Goal: Transaction & Acquisition: Obtain resource

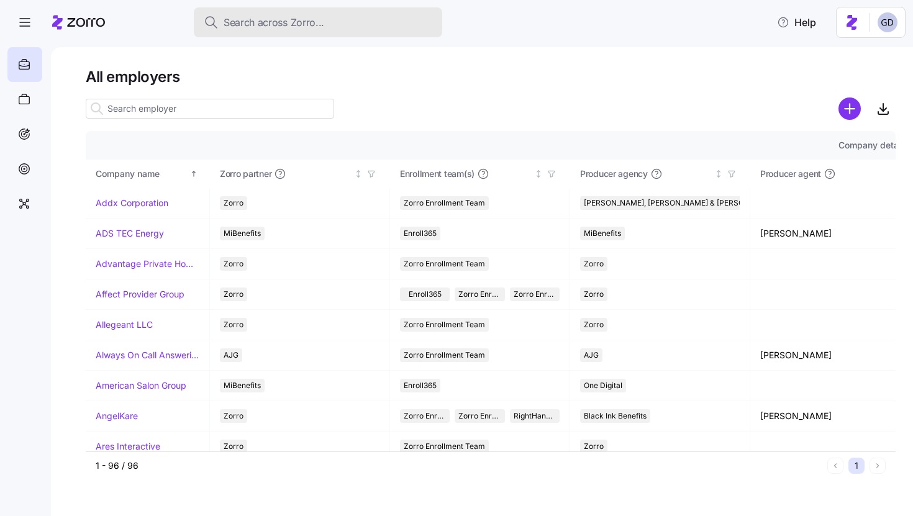
click at [304, 24] on span "Search across Zorro..." at bounding box center [274, 23] width 101 height 16
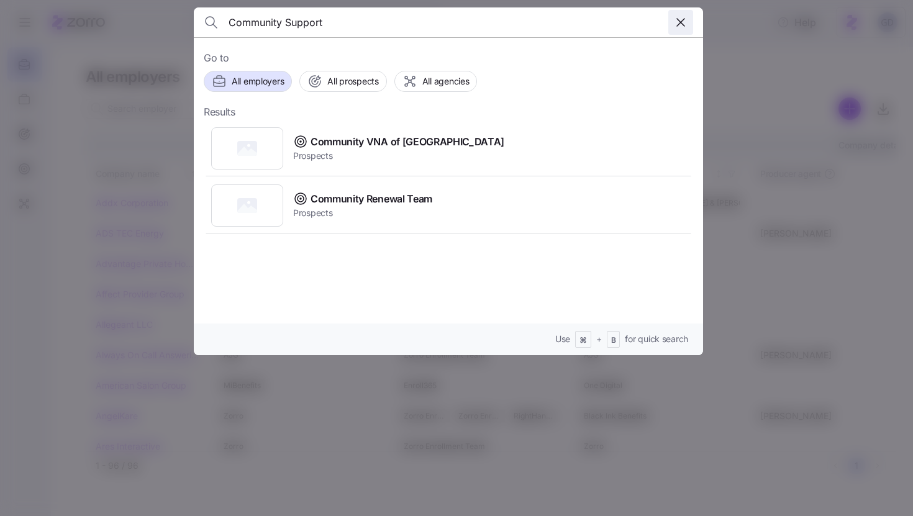
type input "Community Support"
click at [680, 30] on span "button" at bounding box center [681, 23] width 24 height 24
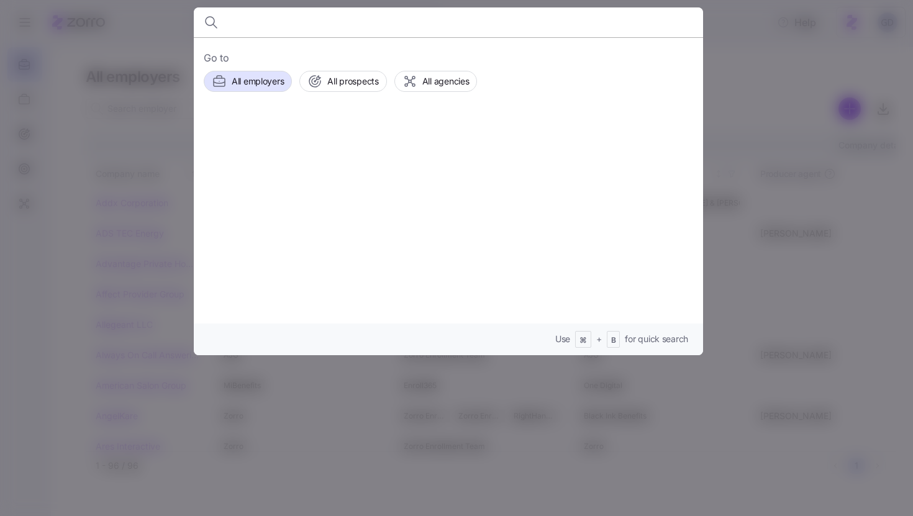
click at [91, 51] on div at bounding box center [456, 258] width 913 height 516
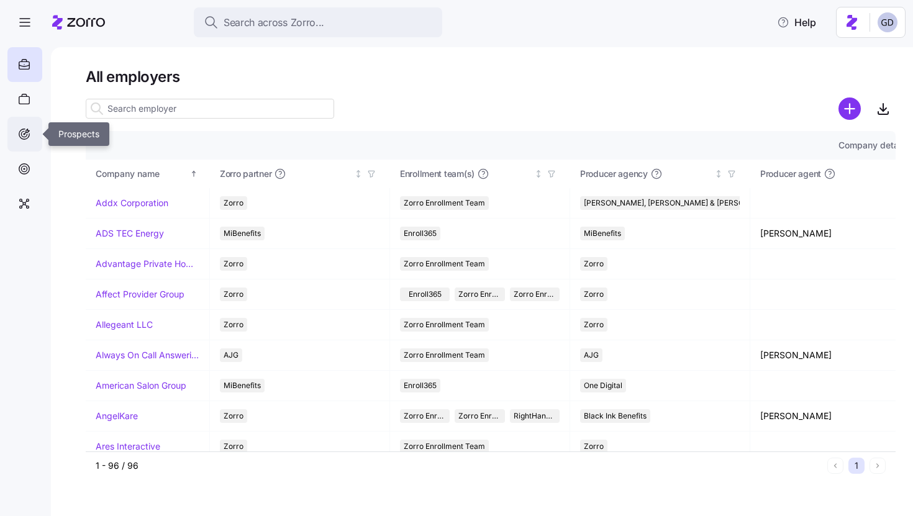
click at [30, 137] on icon at bounding box center [24, 134] width 14 height 15
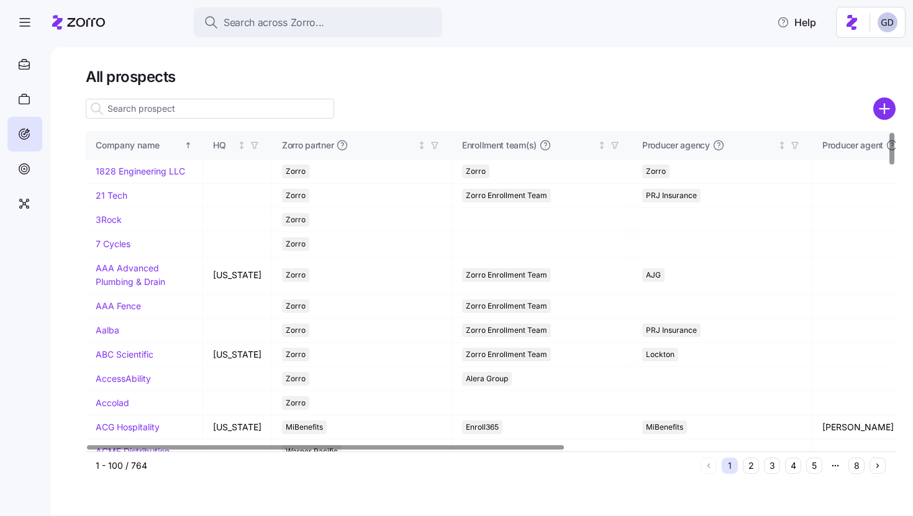
click at [880, 108] on icon "add icon" at bounding box center [884, 108] width 22 height 22
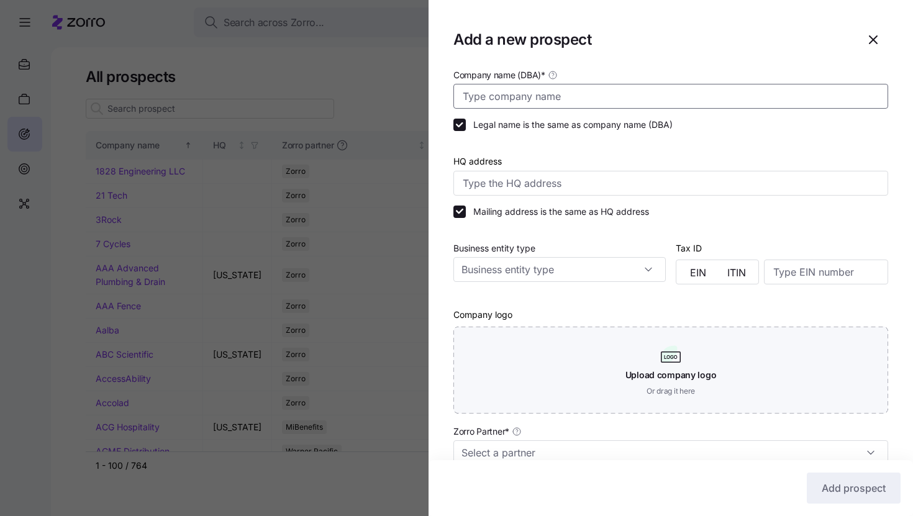
click at [587, 95] on input "Company name (DBA) *" at bounding box center [670, 96] width 435 height 25
type input "The Community Support Network"
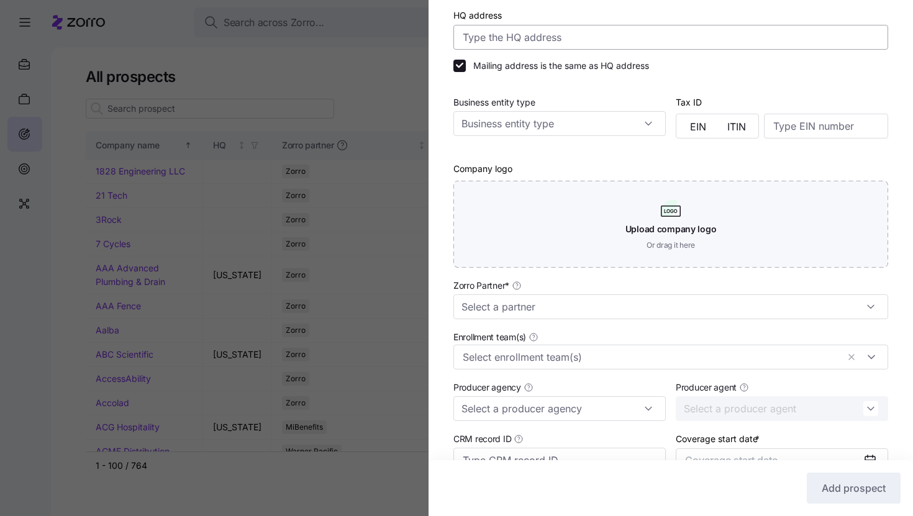
scroll to position [267, 0]
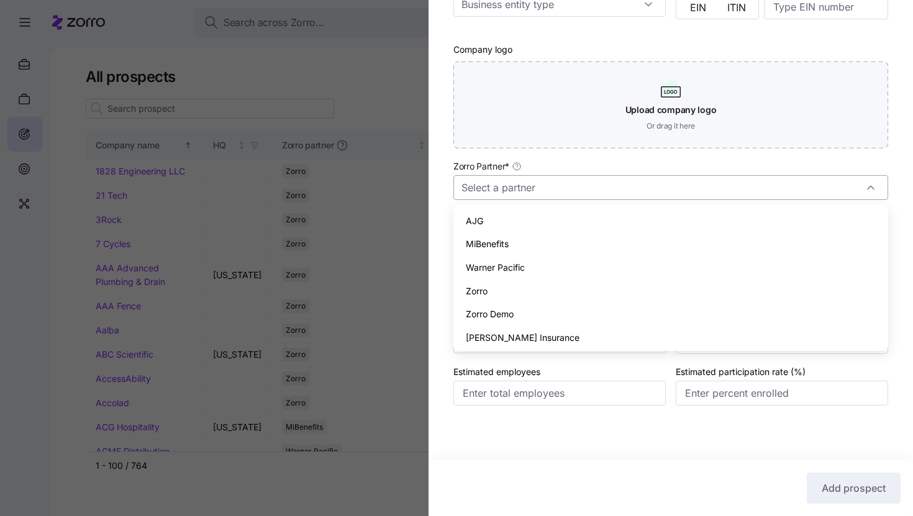
click at [557, 191] on input "Zorro Partner *" at bounding box center [670, 187] width 435 height 25
click at [492, 286] on div "Zorro" at bounding box center [670, 291] width 425 height 24
type input "Zorro"
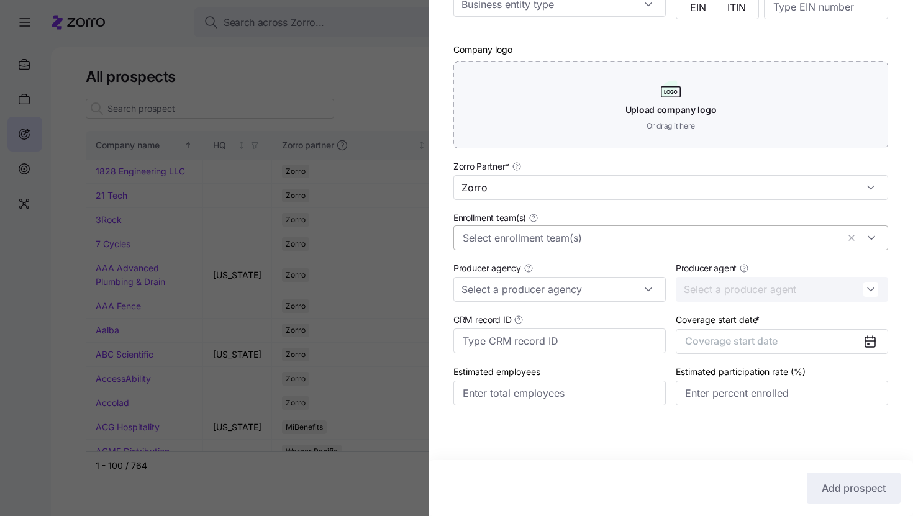
click at [522, 237] on input "Enrollment team(s)" at bounding box center [650, 238] width 375 height 16
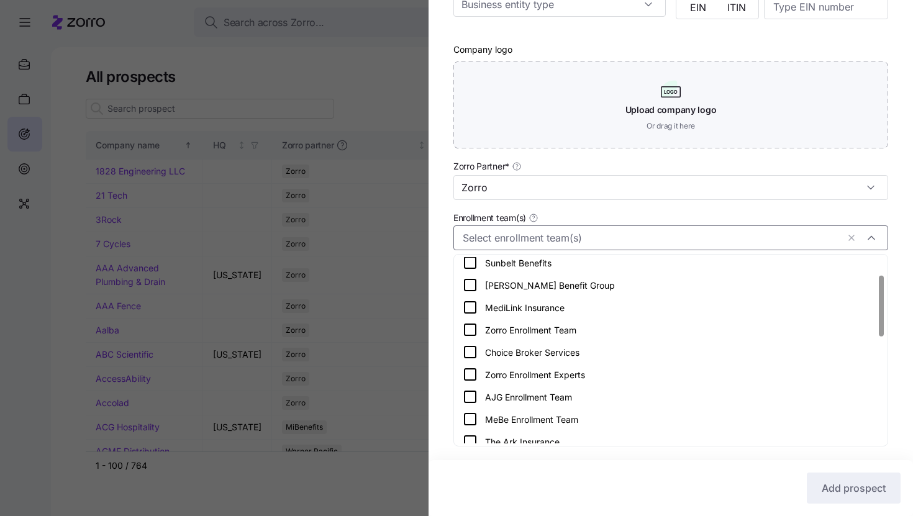
scroll to position [55, 0]
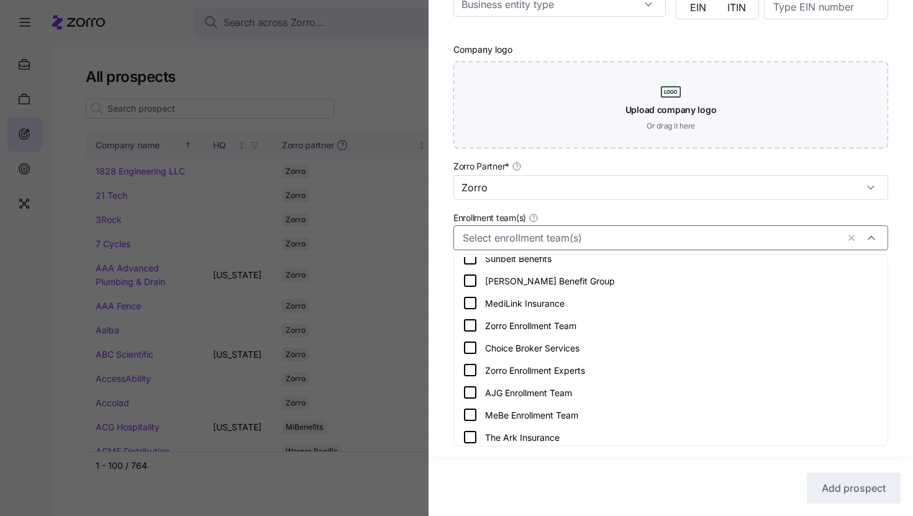
click at [469, 321] on icon at bounding box center [470, 325] width 15 height 15
click at [443, 336] on div "Company name (DBA) * The Community Support Network Legal name is the same as co…" at bounding box center [670, 116] width 484 height 628
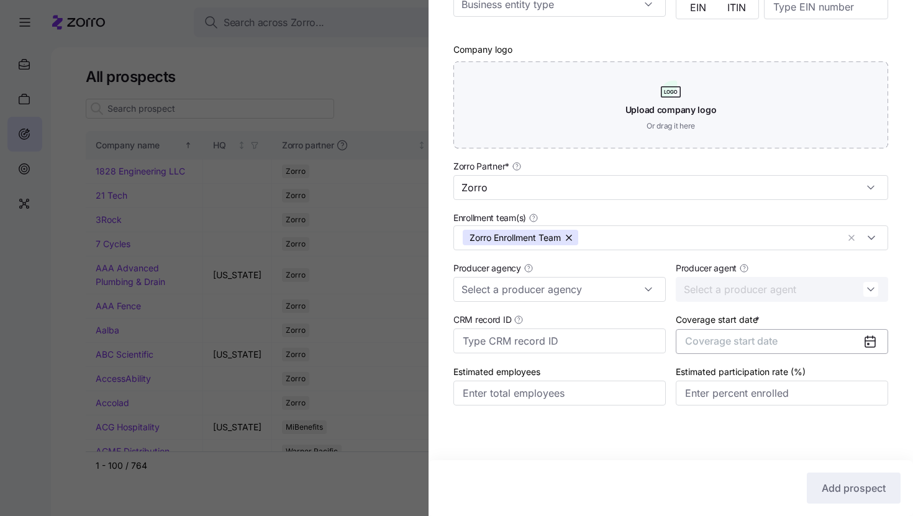
click at [749, 343] on span "Coverage start date" at bounding box center [731, 341] width 93 height 12
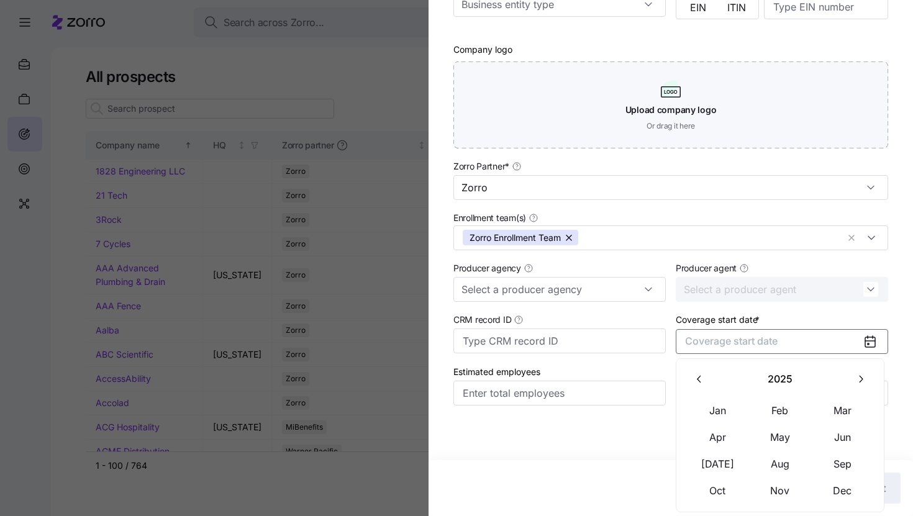
click at [857, 377] on icon "button" at bounding box center [860, 379] width 12 height 12
click at [722, 414] on button "Jan" at bounding box center [718, 410] width 62 height 26
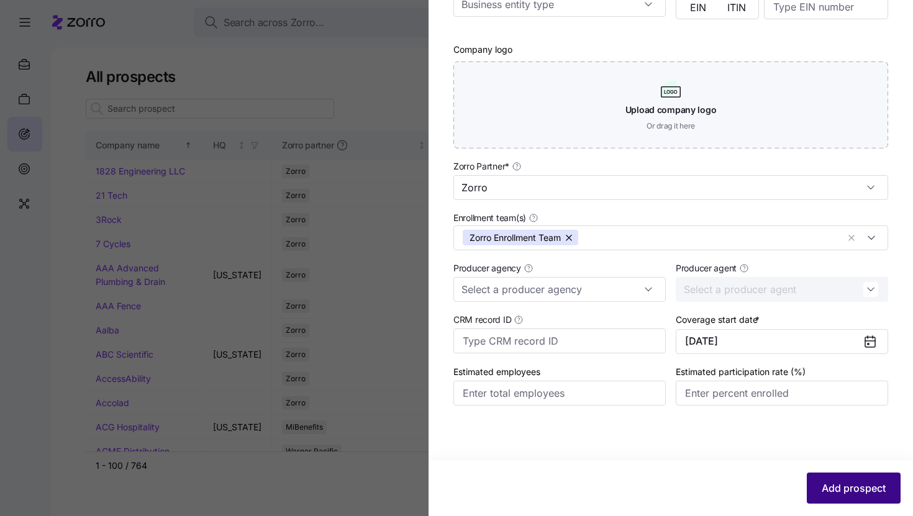
click at [833, 476] on button "Add prospect" at bounding box center [853, 487] width 94 height 31
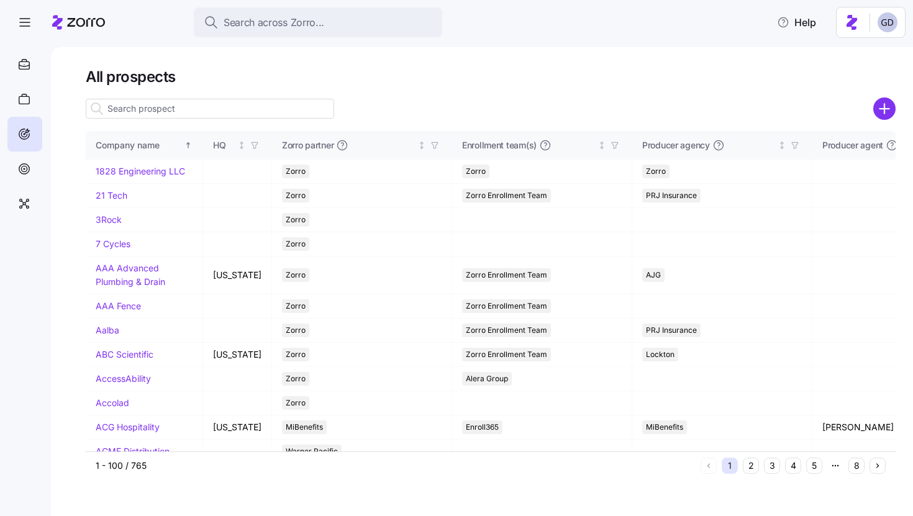
click at [211, 107] on input at bounding box center [210, 109] width 248 height 20
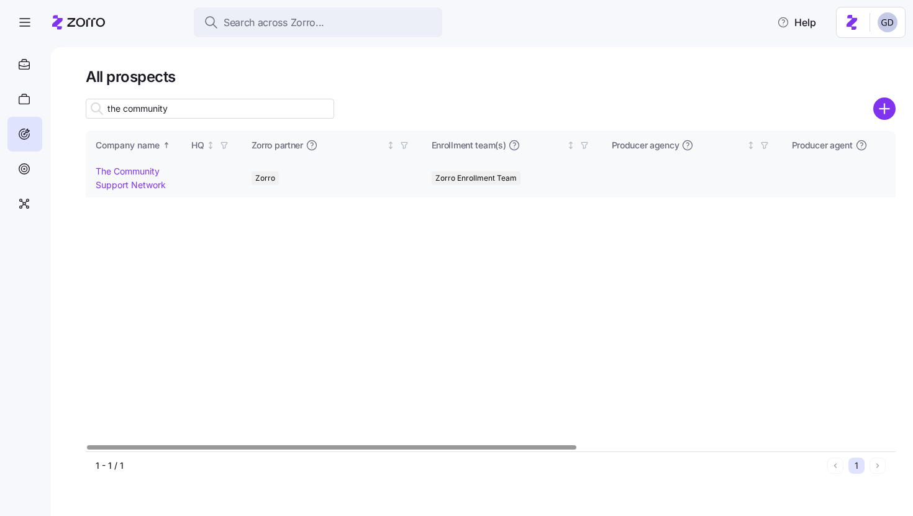
type input "the community"
click at [109, 184] on link "The Community Support Network" at bounding box center [131, 178] width 70 height 24
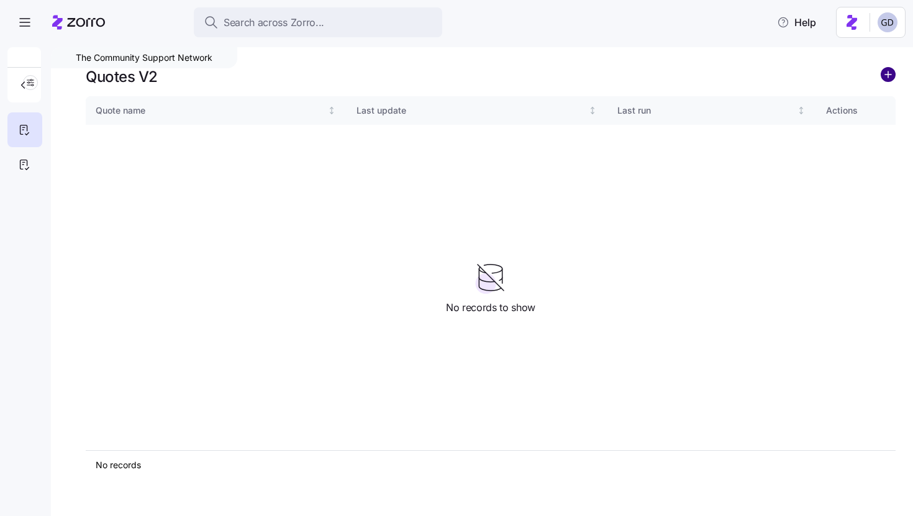
click at [892, 76] on circle "add icon" at bounding box center [888, 75] width 14 height 14
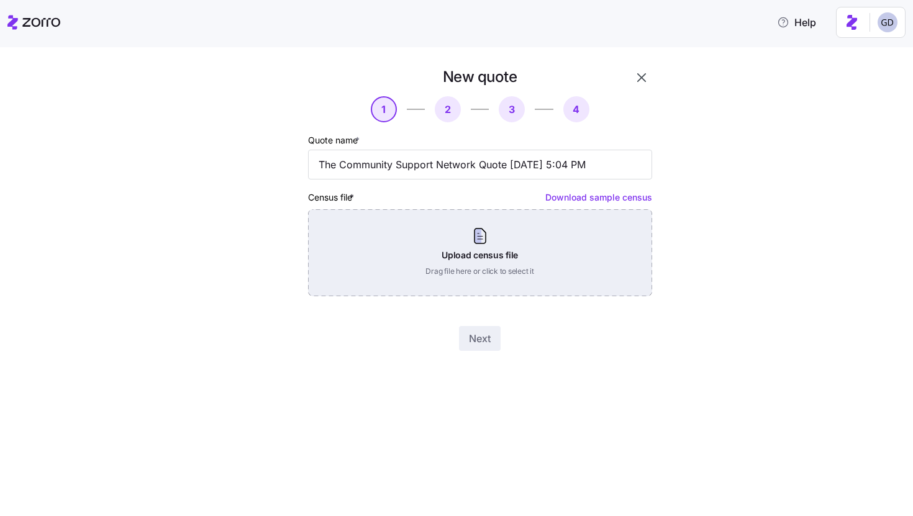
click at [340, 252] on div "Upload census file Drag file here or click to select it" at bounding box center [480, 252] width 344 height 87
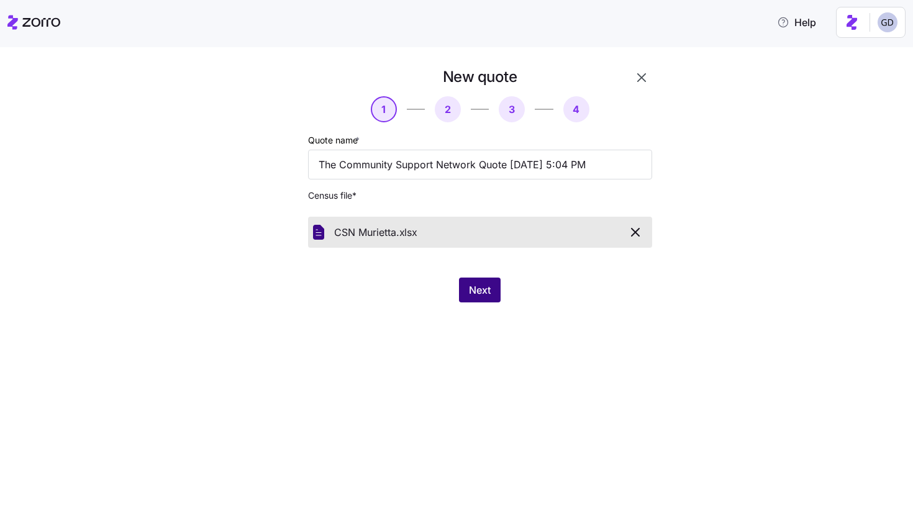
click at [494, 296] on button "Next" at bounding box center [480, 290] width 42 height 25
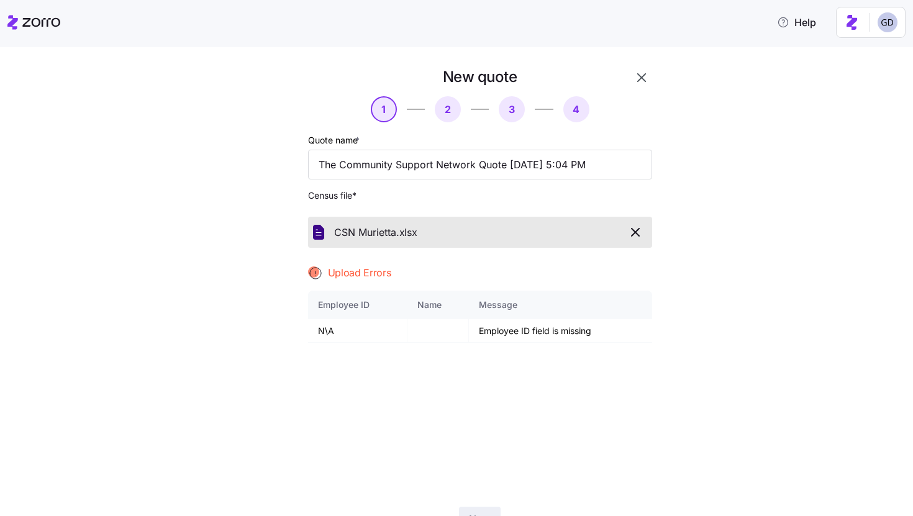
click at [636, 236] on icon "button" at bounding box center [635, 232] width 15 height 15
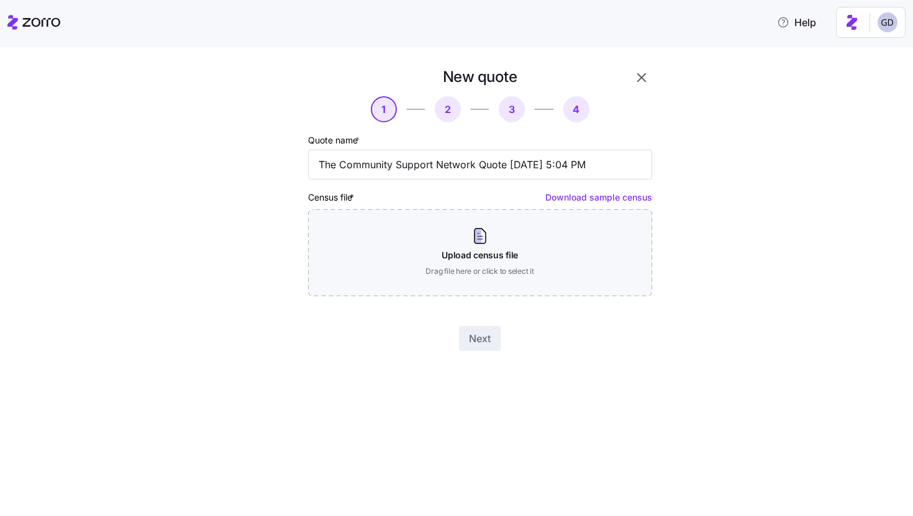
click at [640, 72] on icon "button" at bounding box center [641, 77] width 15 height 15
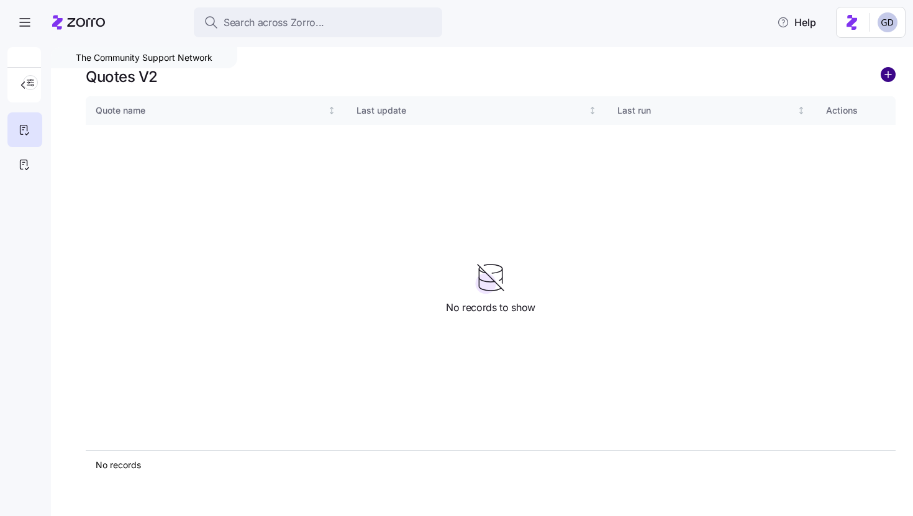
click at [883, 75] on circle "add icon" at bounding box center [888, 75] width 14 height 14
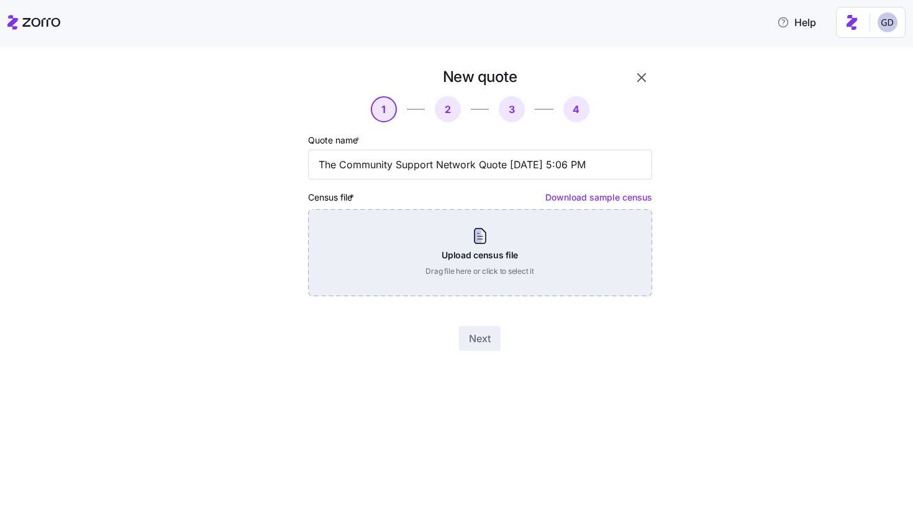
click at [481, 233] on div "Upload census file Drag file here or click to select it" at bounding box center [480, 252] width 344 height 87
click at [450, 265] on div "Upload census file Drag file here or click to select it" at bounding box center [480, 252] width 344 height 87
click at [490, 256] on div "Upload census file Drag file here or click to select it" at bounding box center [480, 252] width 344 height 87
click at [461, 242] on div "Upload census file Drag file here or click to select it" at bounding box center [480, 252] width 344 height 87
click at [472, 255] on div "Upload census file Drag file here or click to select it" at bounding box center [480, 252] width 344 height 87
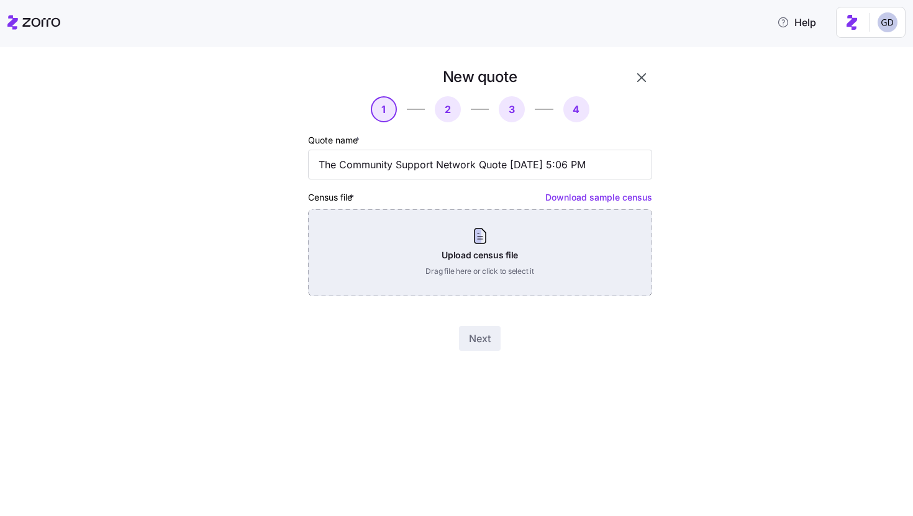
click at [490, 268] on div "Upload census file Drag file here or click to select it" at bounding box center [480, 252] width 344 height 87
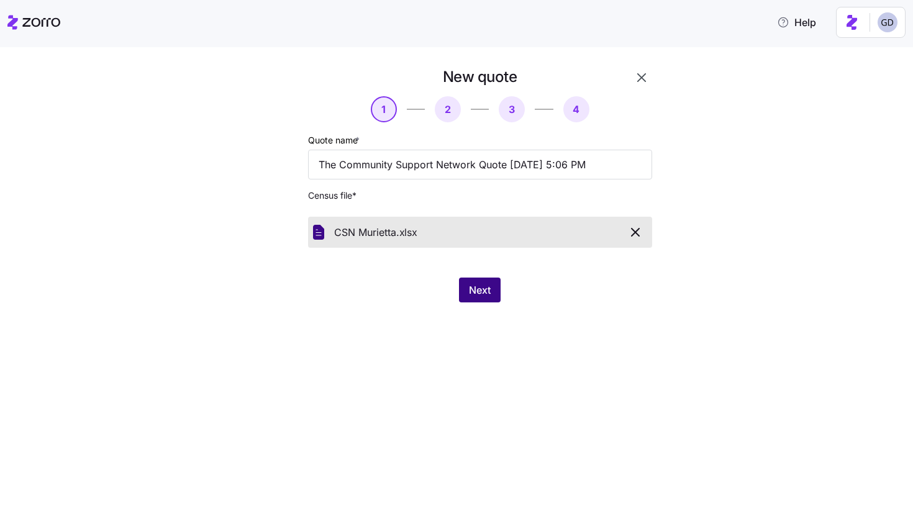
click at [477, 286] on span "Next" at bounding box center [480, 289] width 22 height 15
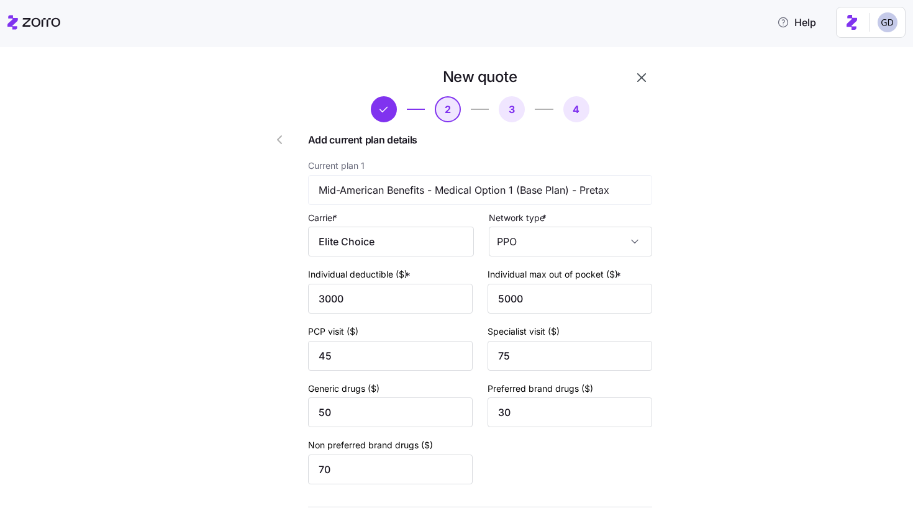
scroll to position [454, 0]
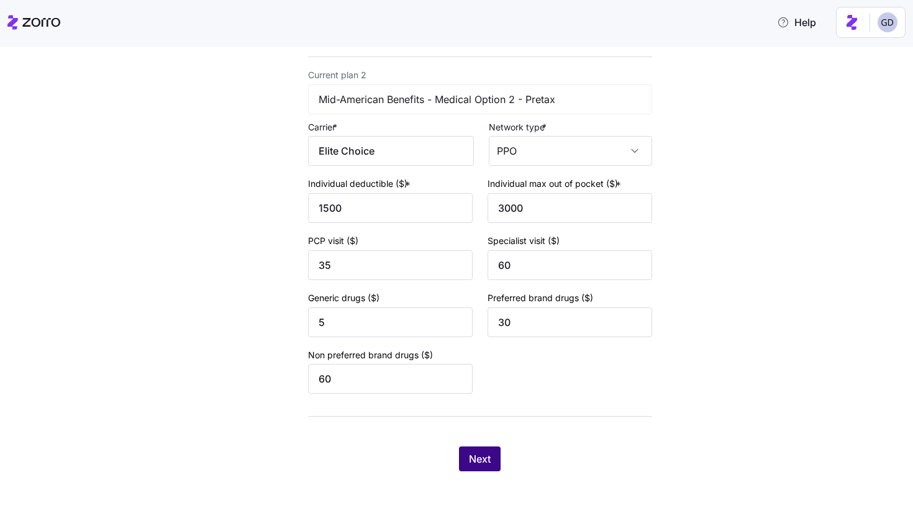
click at [479, 469] on button "Next" at bounding box center [480, 458] width 42 height 25
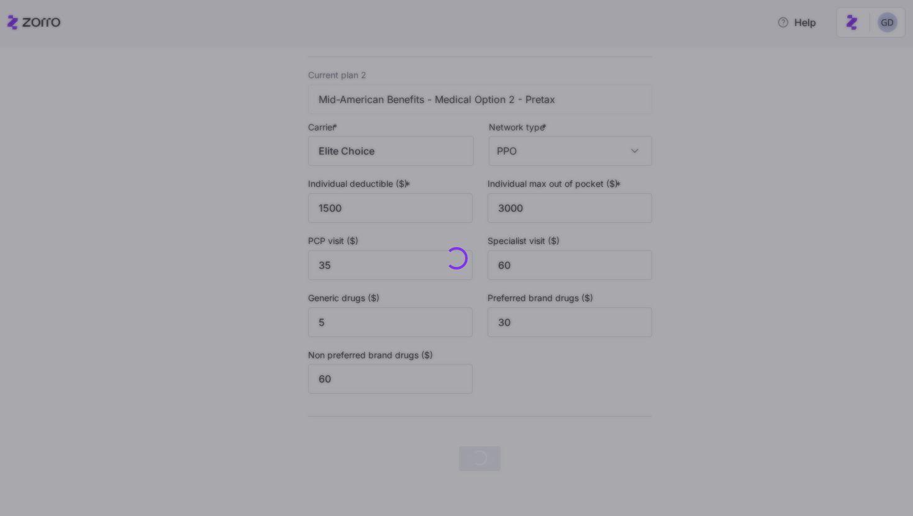
scroll to position [0, 0]
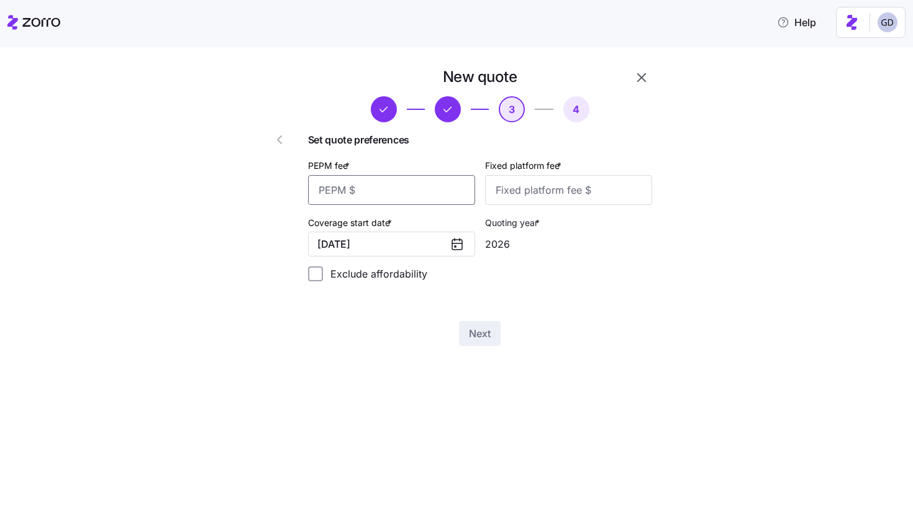
click at [352, 187] on input "PEPM fee *" at bounding box center [391, 190] width 167 height 30
type input "60"
type input "100"
click at [472, 339] on span "Next" at bounding box center [480, 333] width 22 height 15
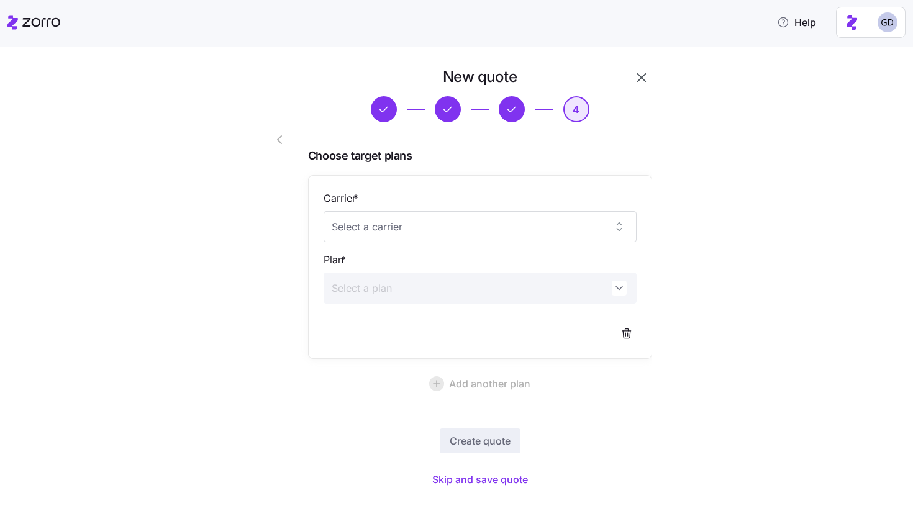
scroll to position [19, 0]
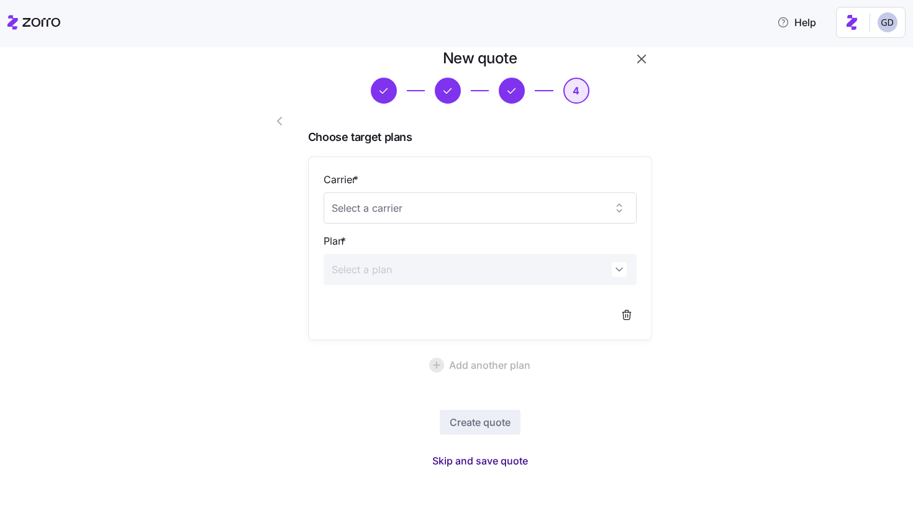
click at [505, 453] on span "Skip and save quote" at bounding box center [480, 460] width 96 height 15
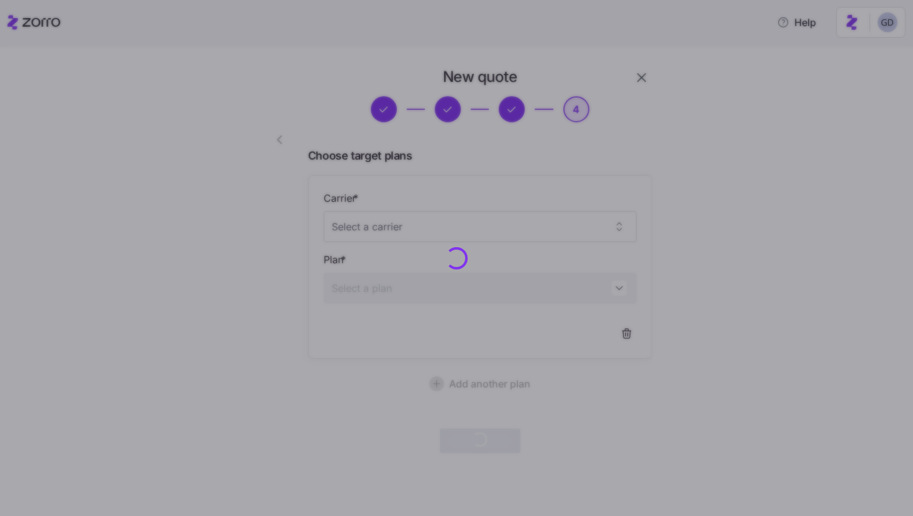
scroll to position [0, 0]
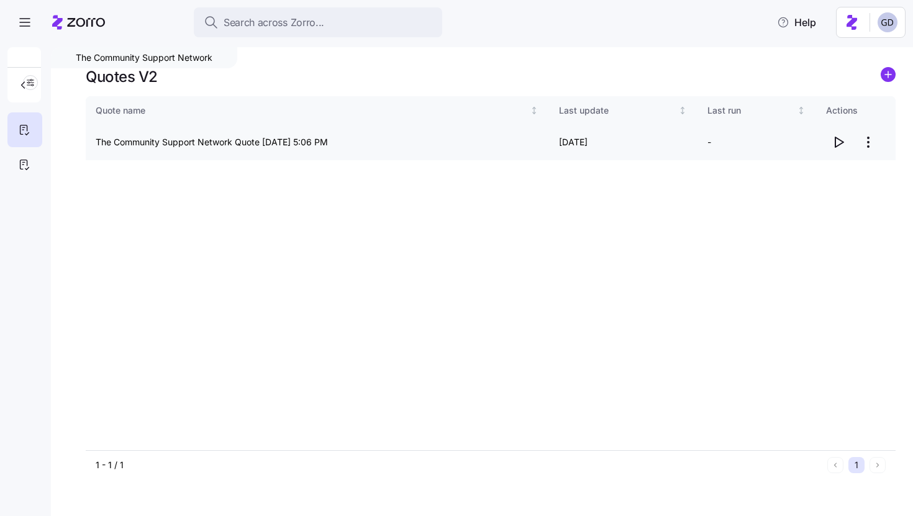
click at [838, 144] on icon "button" at bounding box center [838, 142] width 15 height 15
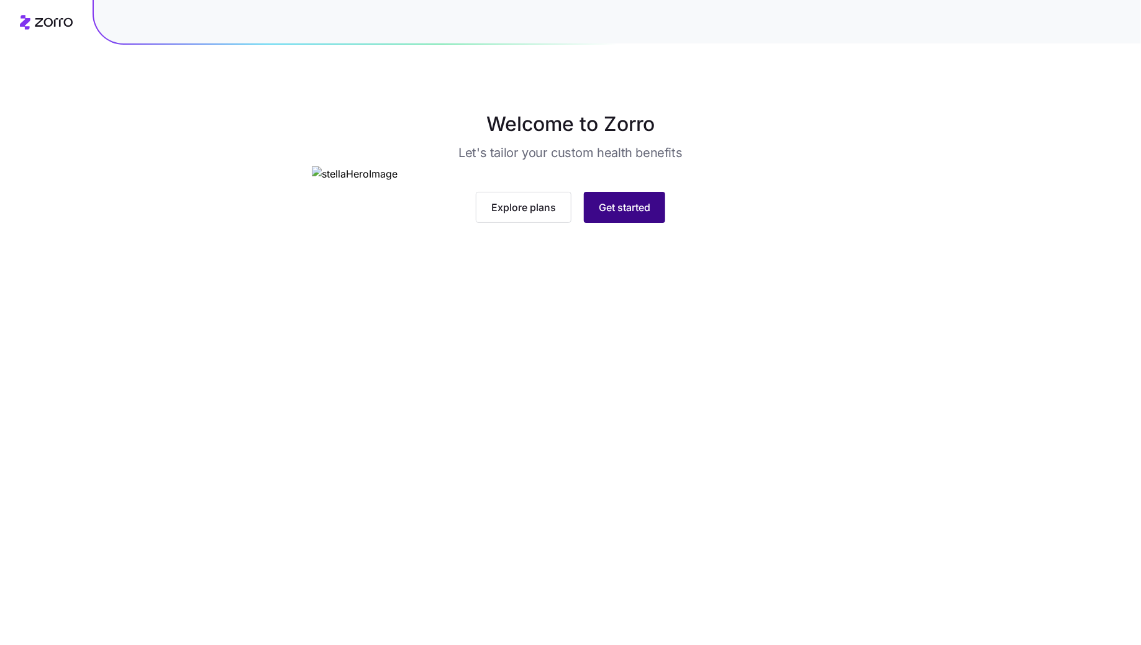
click at [635, 215] on span "Get started" at bounding box center [625, 207] width 52 height 15
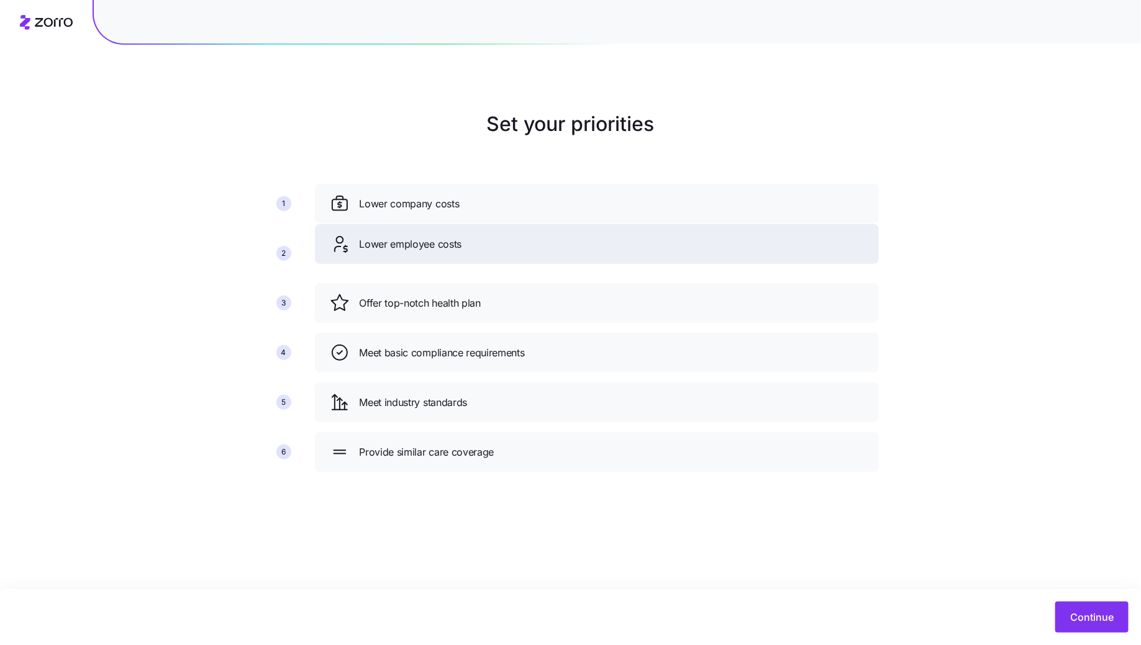
drag, startPoint x: 458, startPoint y: 300, endPoint x: 458, endPoint y: 242, distance: 58.4
click at [458, 242] on span "Lower employee costs" at bounding box center [410, 245] width 102 height 16
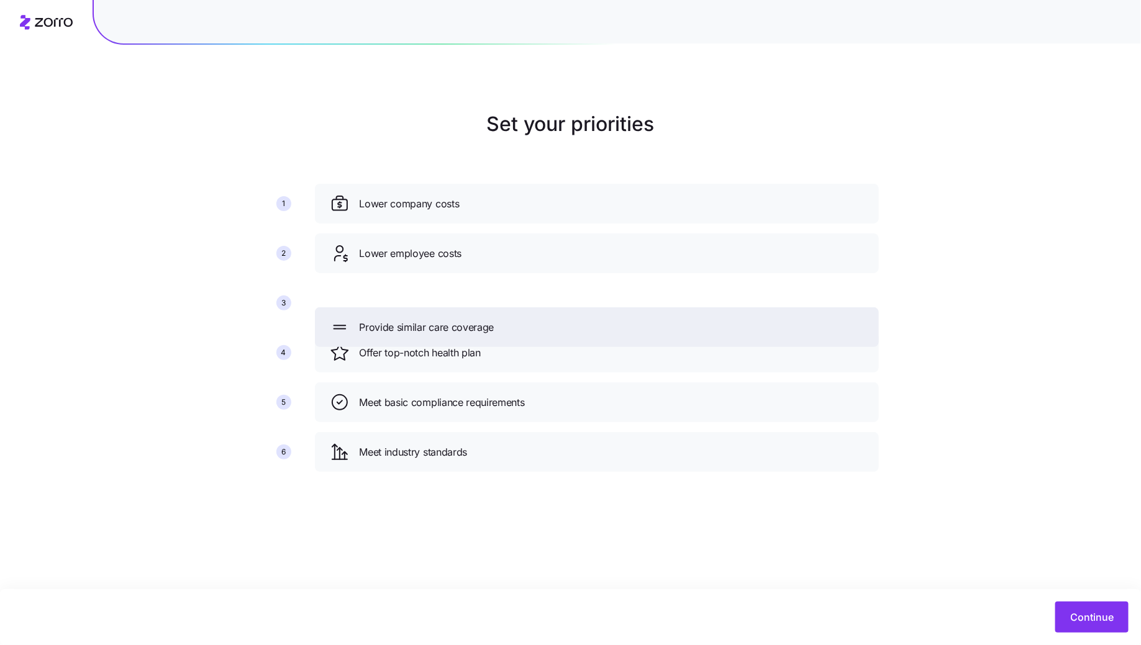
drag, startPoint x: 431, startPoint y: 459, endPoint x: 431, endPoint y: 335, distance: 123.6
click at [431, 335] on span "Provide similar care coverage" at bounding box center [426, 328] width 135 height 16
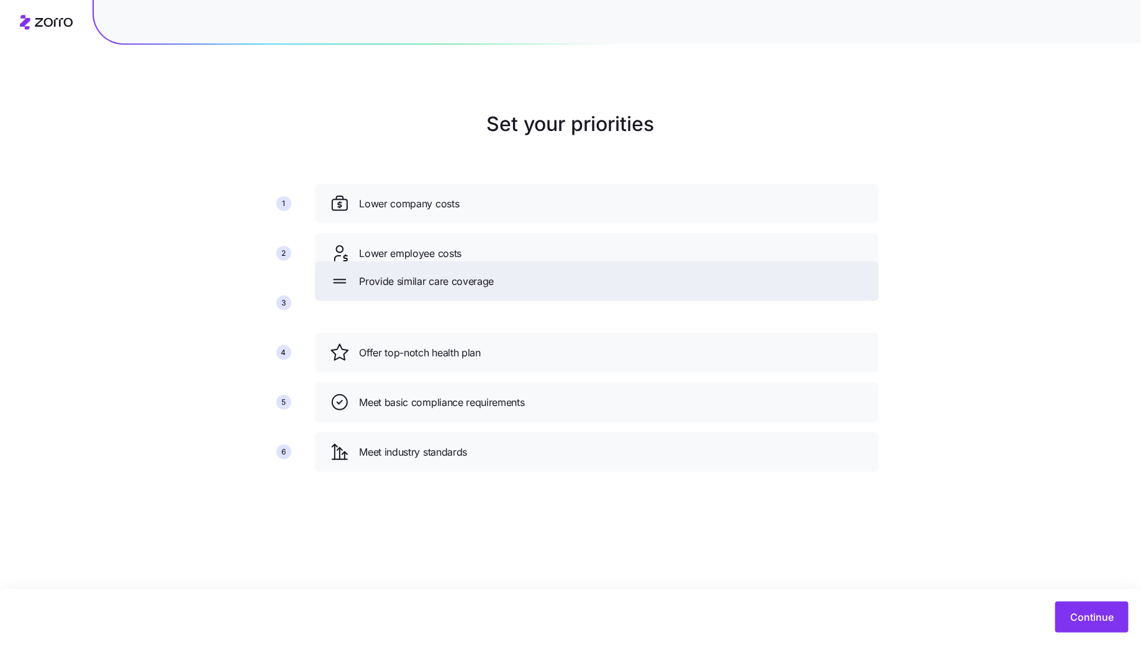
drag, startPoint x: 664, startPoint y: 355, endPoint x: 664, endPoint y: 284, distance: 70.8
click at [664, 284] on div "Provide similar care coverage" at bounding box center [597, 281] width 534 height 20
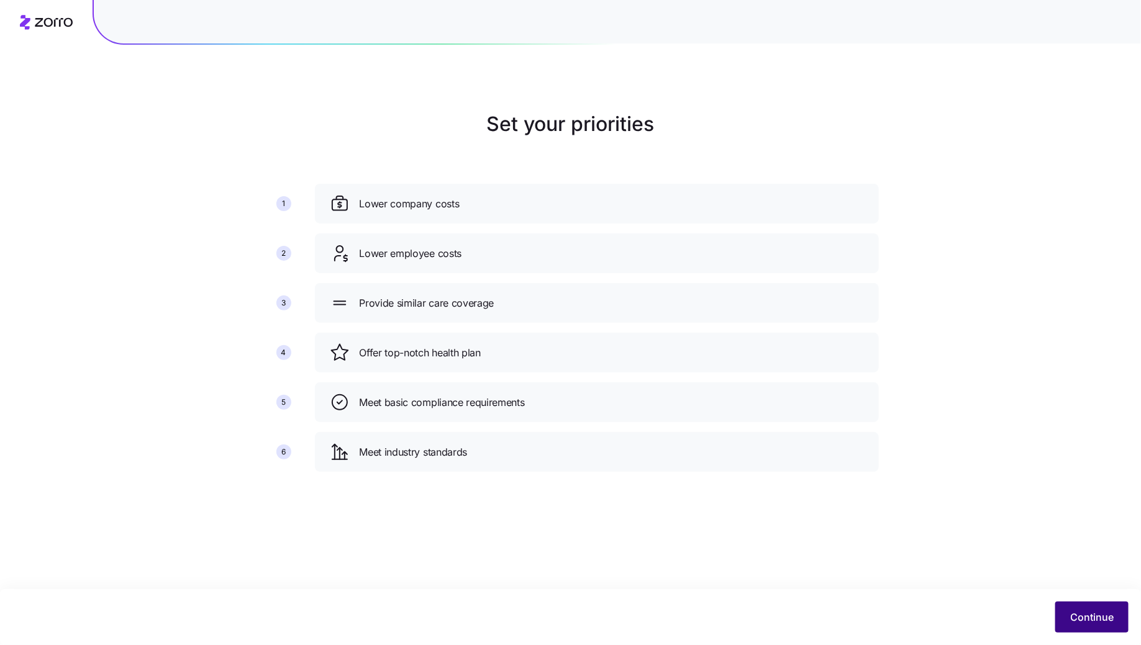
click at [1092, 606] on button "Continue" at bounding box center [1091, 617] width 73 height 31
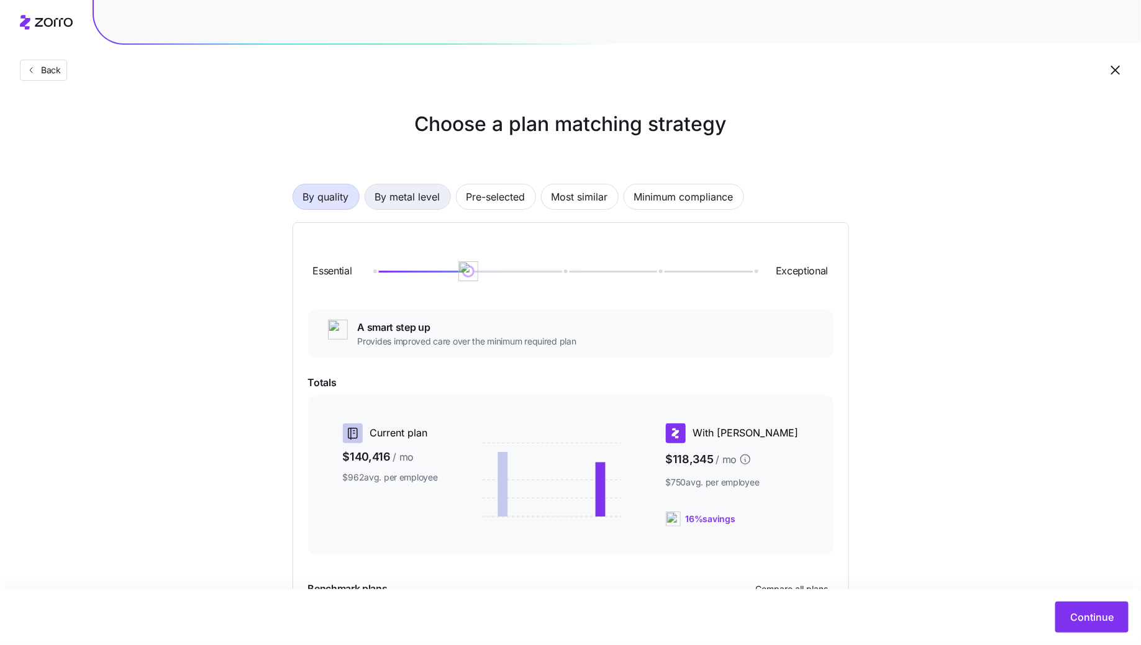
click at [405, 201] on span "By metal level" at bounding box center [407, 196] width 65 height 25
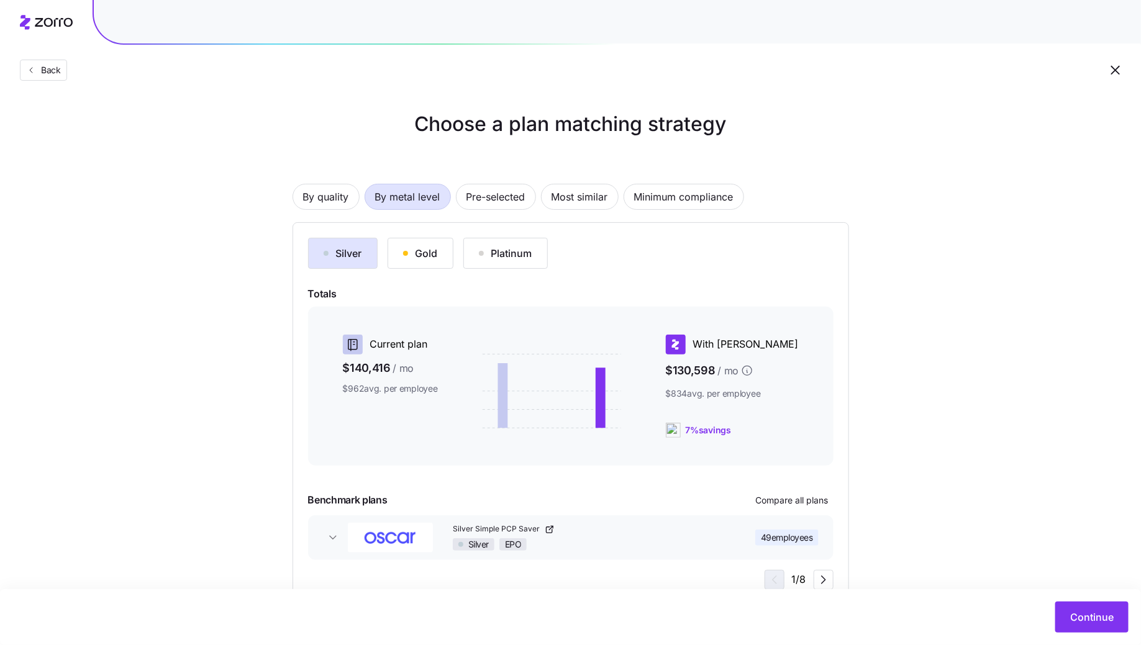
scroll to position [39, 0]
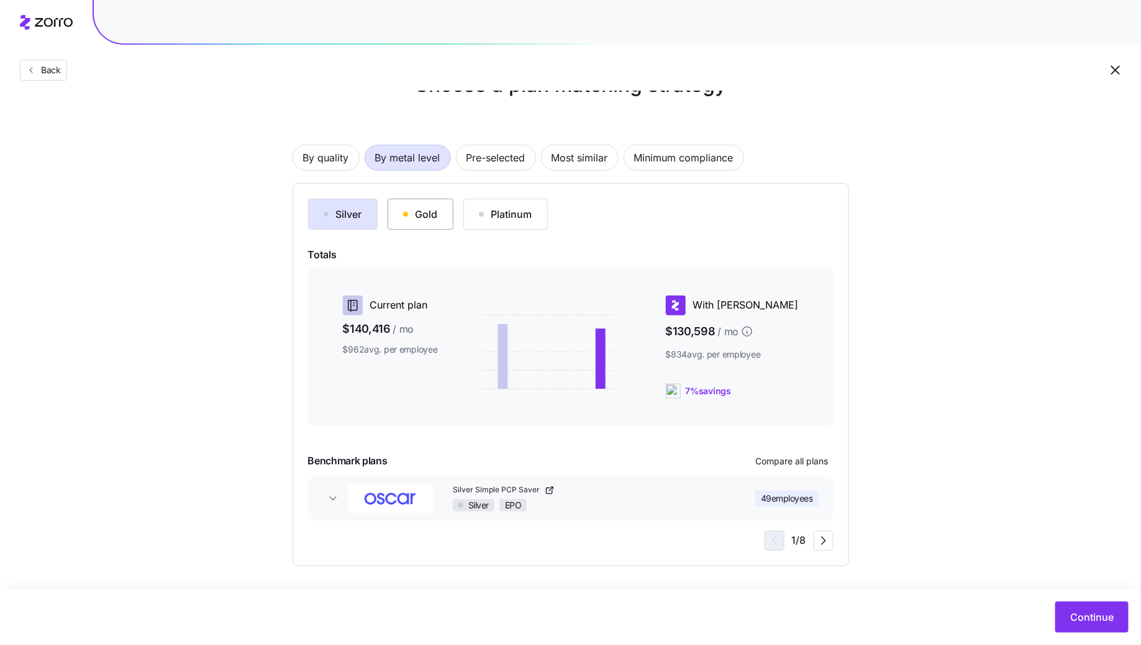
click at [391, 209] on button "Gold" at bounding box center [420, 214] width 66 height 31
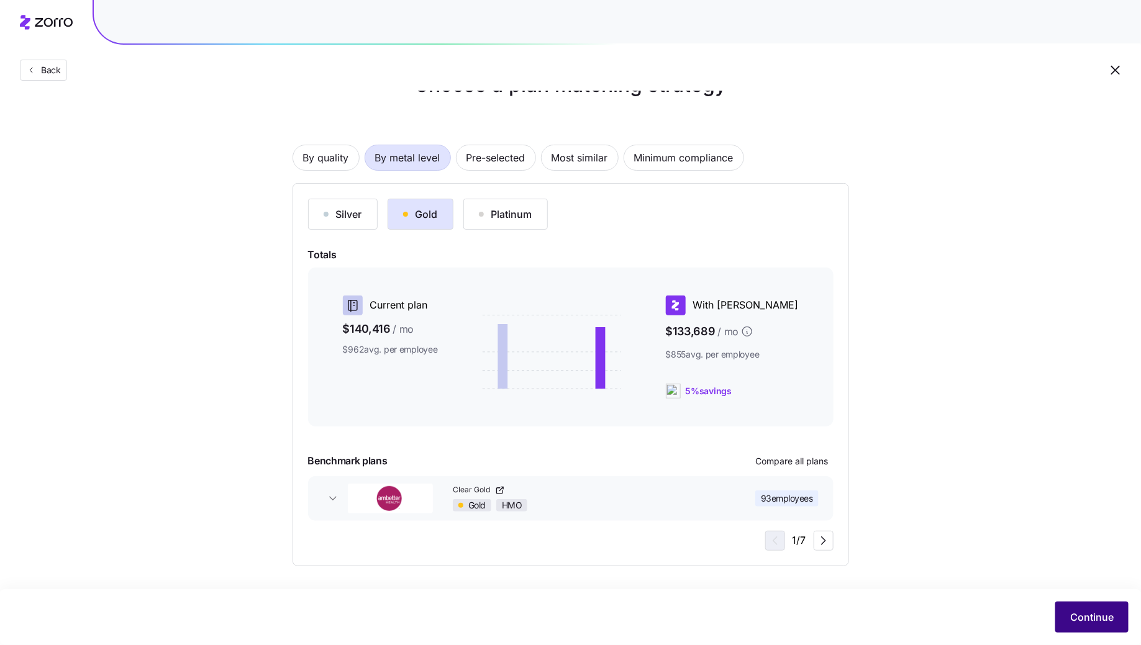
click at [1090, 620] on span "Continue" at bounding box center [1091, 617] width 43 height 15
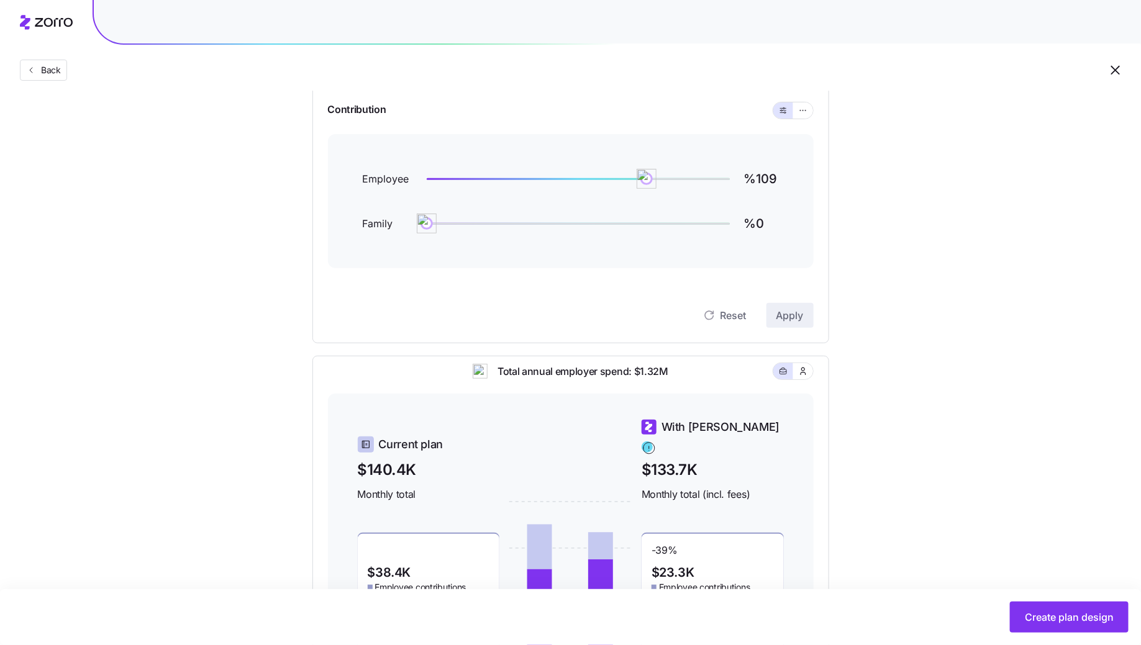
scroll to position [125, 0]
click at [801, 117] on button "button" at bounding box center [803, 112] width 20 height 16
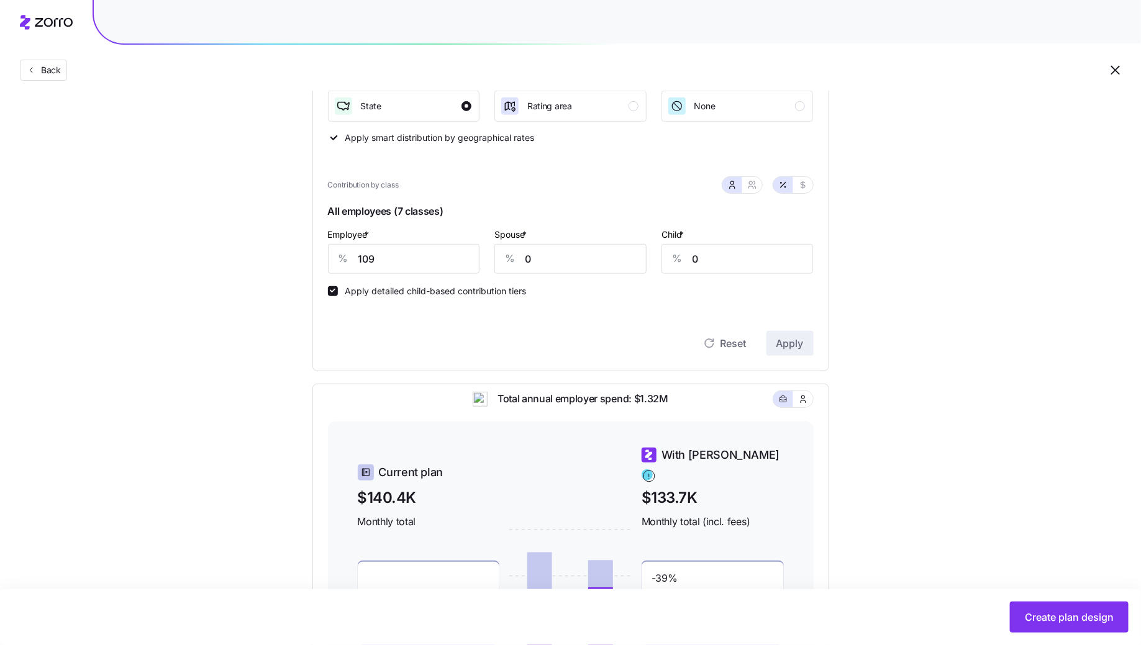
scroll to position [222, 0]
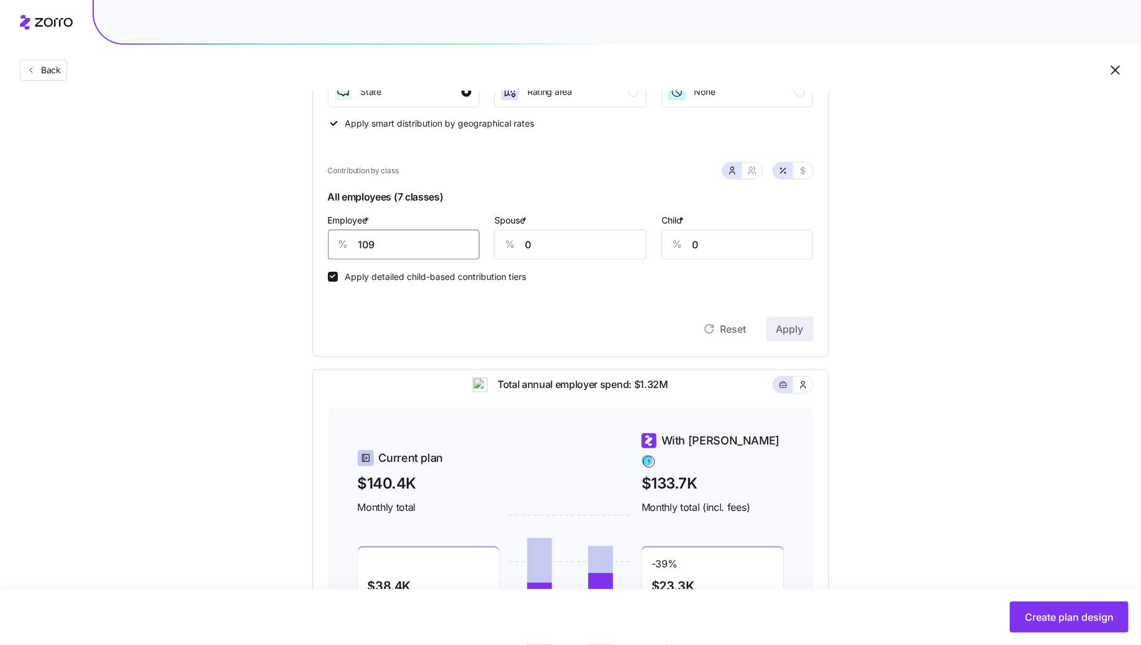
click at [386, 249] on input "109" at bounding box center [404, 245] width 152 height 30
click at [802, 326] on span "Apply" at bounding box center [789, 329] width 27 height 15
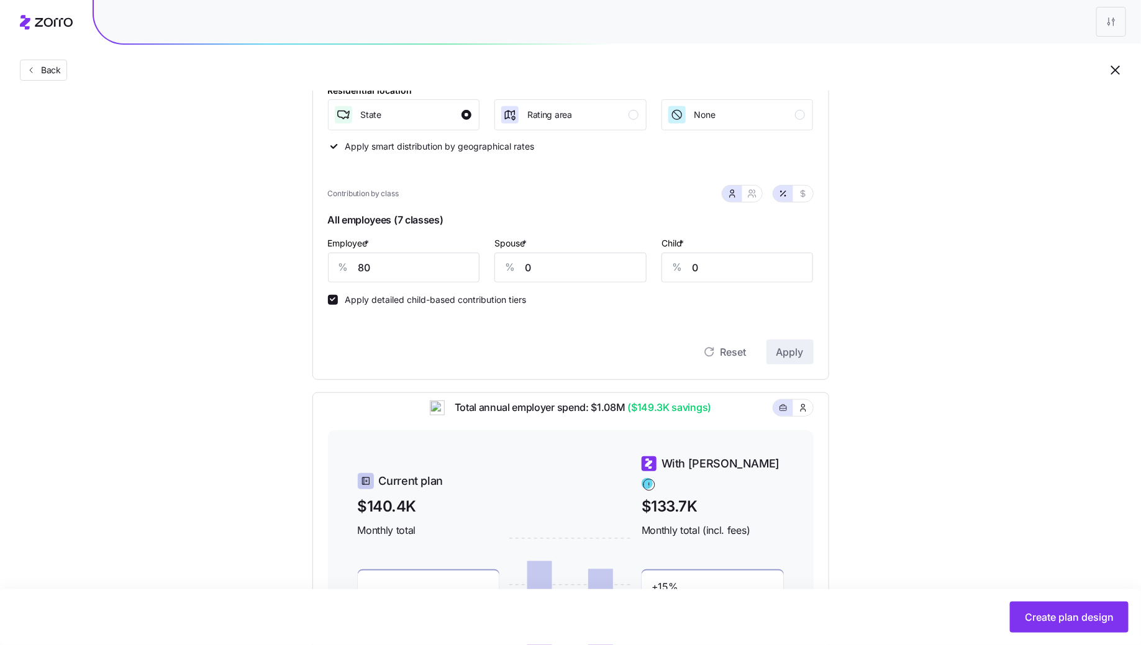
scroll to position [189, 0]
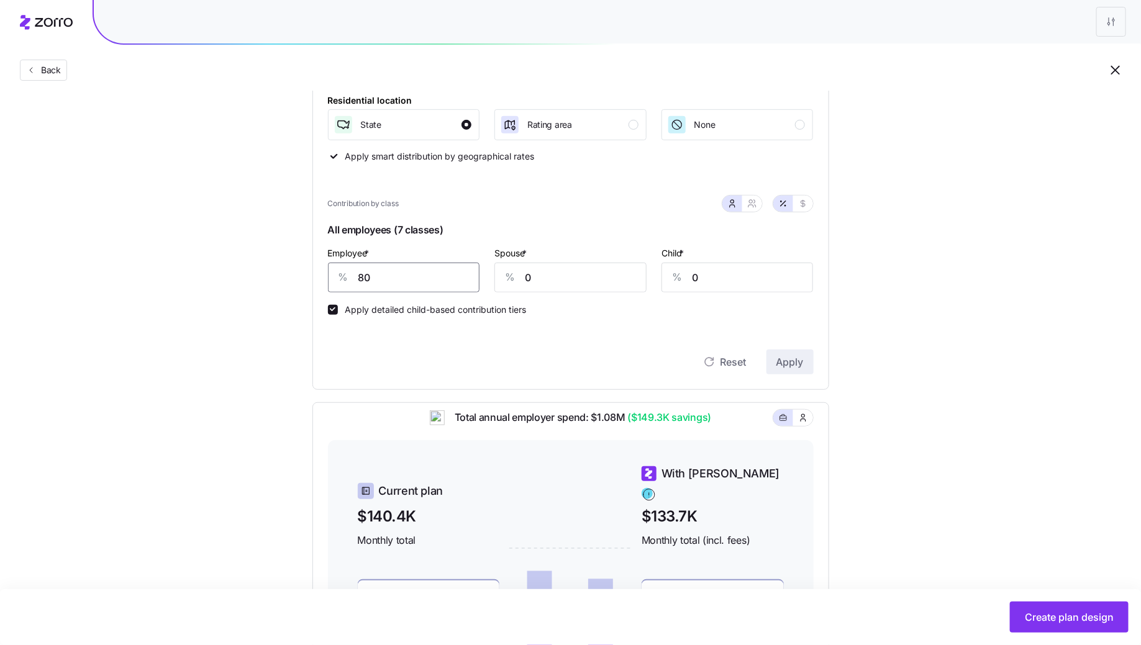
click at [440, 287] on input "80" at bounding box center [404, 278] width 152 height 30
click at [551, 279] on input "0" at bounding box center [570, 278] width 152 height 30
click at [785, 355] on span "Apply" at bounding box center [789, 362] width 27 height 15
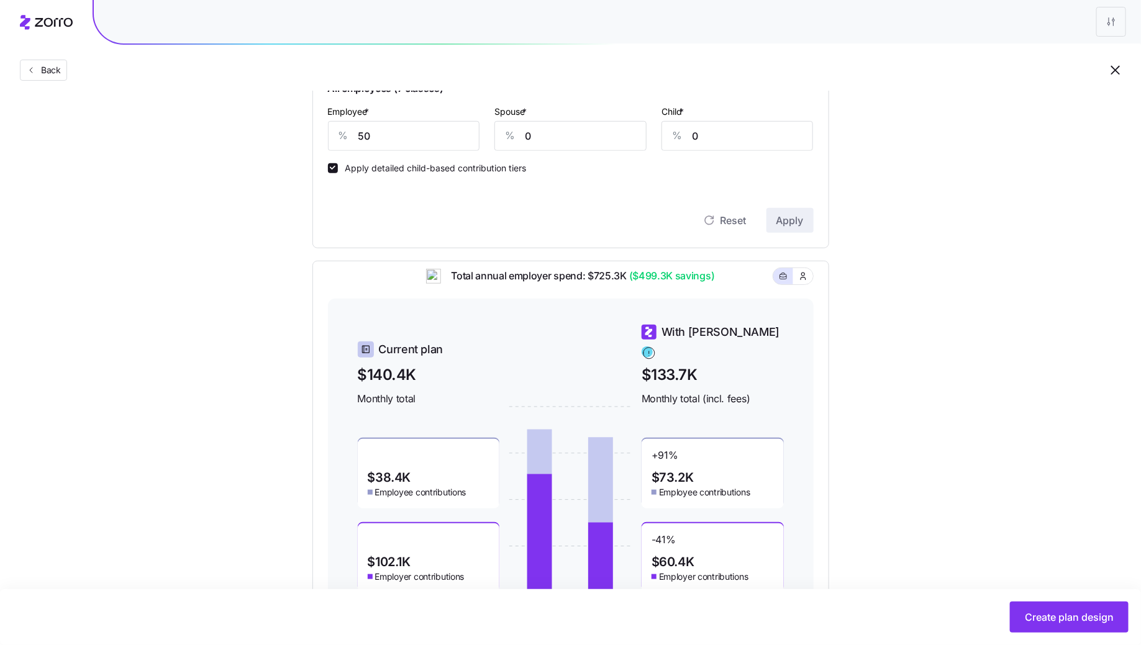
scroll to position [391, 0]
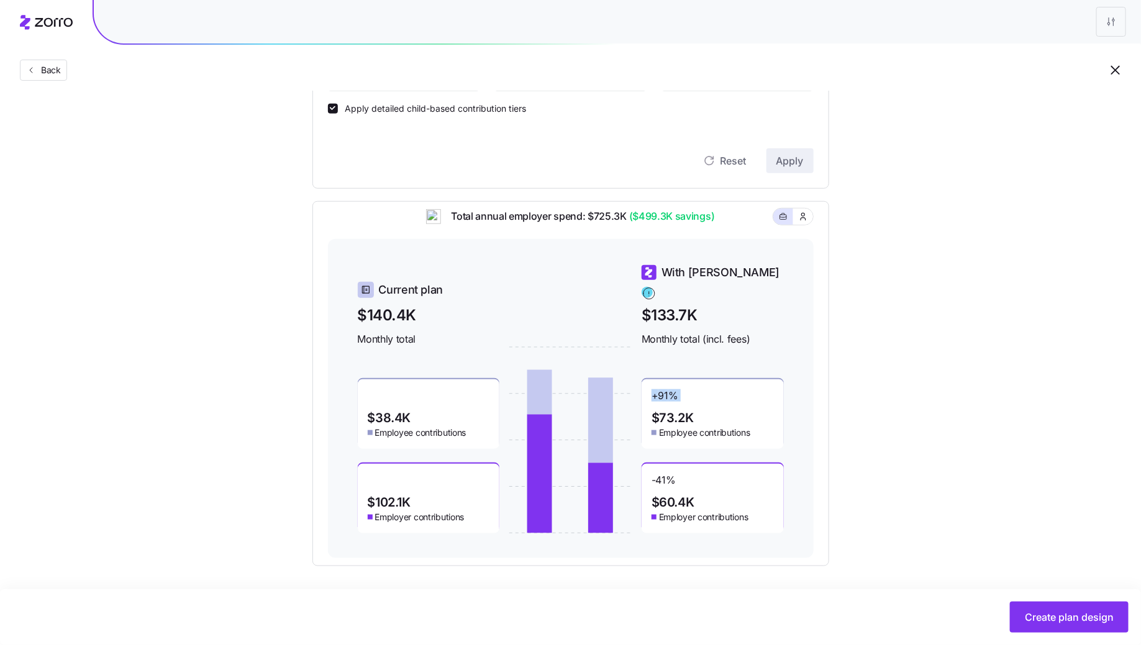
drag, startPoint x: 694, startPoint y: 388, endPoint x: 653, endPoint y: 386, distance: 41.0
click at [653, 387] on div "+ 91 % $73.2K Employee contributions" at bounding box center [712, 414] width 142 height 70
click at [710, 390] on div "+ 91 % $73.2K Employee contributions" at bounding box center [712, 414] width 142 height 70
drag, startPoint x: 697, startPoint y: 390, endPoint x: 646, endPoint y: 386, distance: 50.5
click at [646, 386] on div "+ 91 % $73.2K Employee contributions" at bounding box center [712, 414] width 142 height 70
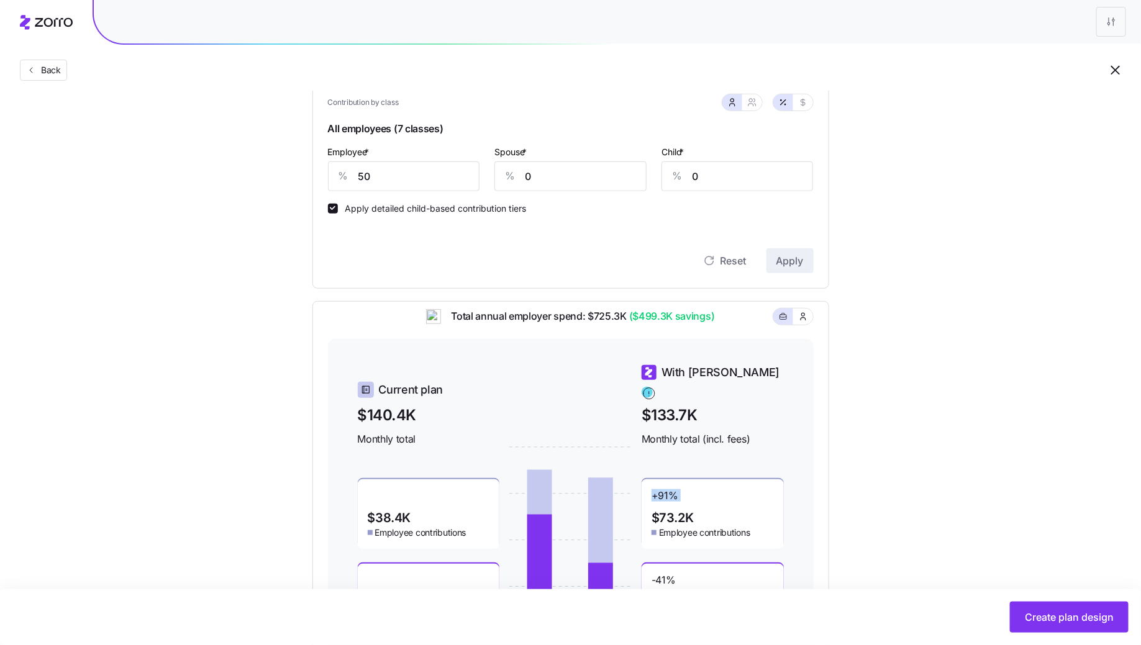
scroll to position [373, 0]
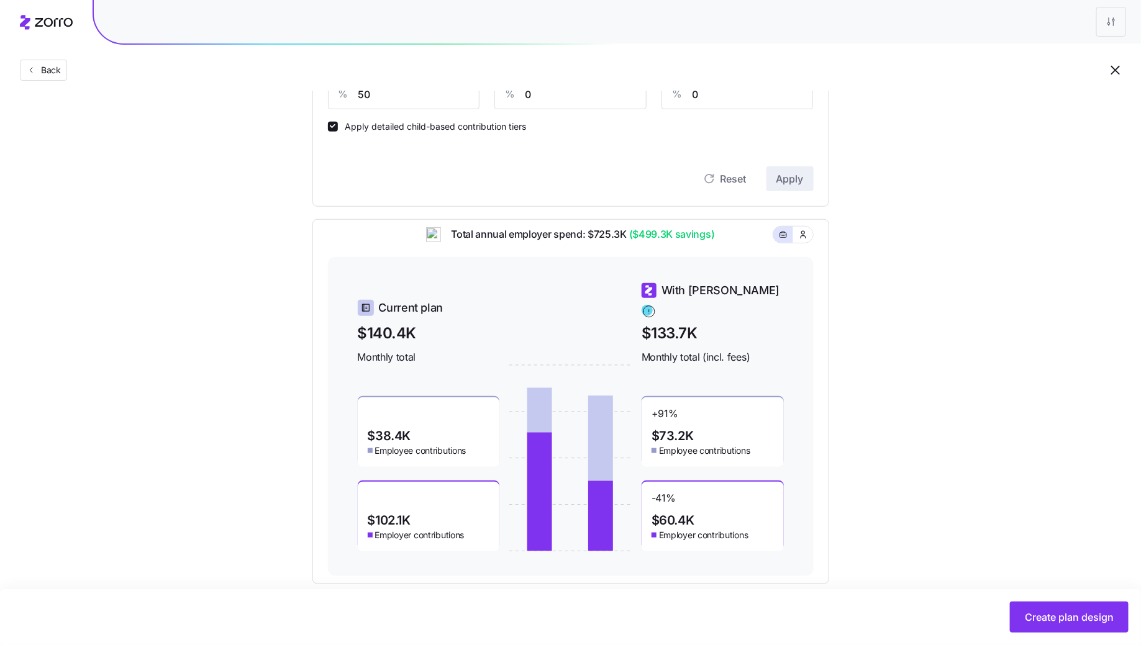
click at [748, 445] on span "Employee contributions" at bounding box center [704, 451] width 91 height 12
drag, startPoint x: 684, startPoint y: 404, endPoint x: 630, endPoint y: 404, distance: 53.4
click at [630, 404] on div "Current plan $140.4K Monthly total $38.4K Employee contributions $102.1K Employ…" at bounding box center [571, 416] width 426 height 269
click at [714, 407] on div "+ 91 % $73.2K Employee contributions" at bounding box center [712, 432] width 142 height 70
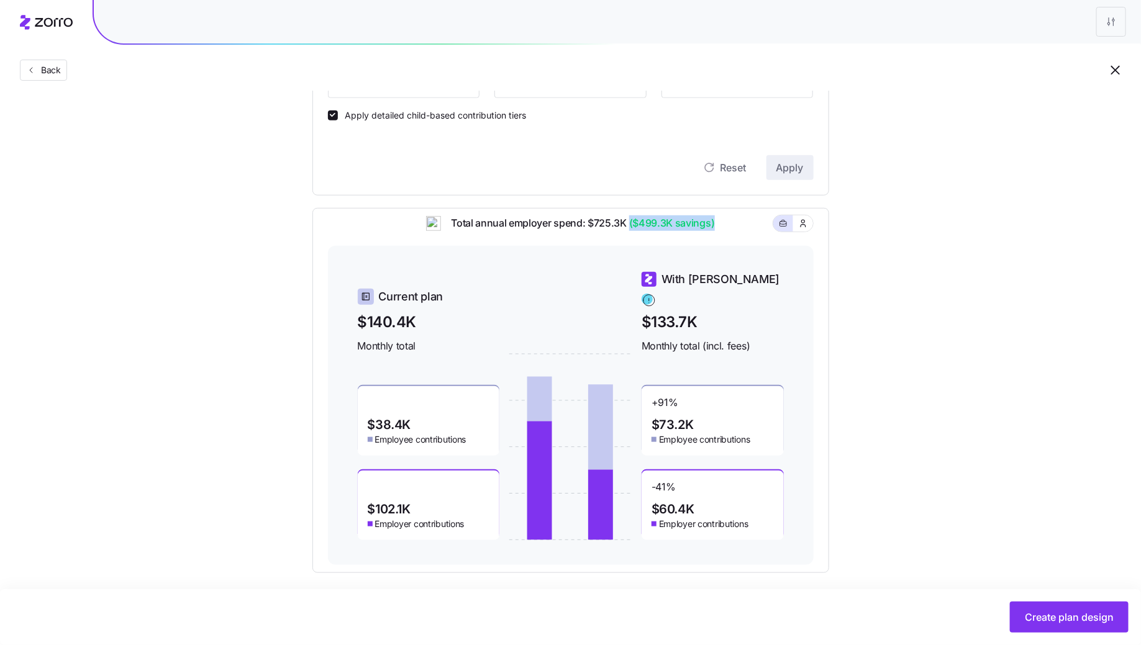
drag, startPoint x: 714, startPoint y: 227, endPoint x: 626, endPoint y: 227, distance: 87.5
click at [626, 227] on div "Total annual employer spend: $725.3K ($499.3K savings)" at bounding box center [571, 230] width 486 height 30
click at [653, 246] on div "Total annual employer spend: $725.3K ($499.3K savings)" at bounding box center [571, 230] width 486 height 30
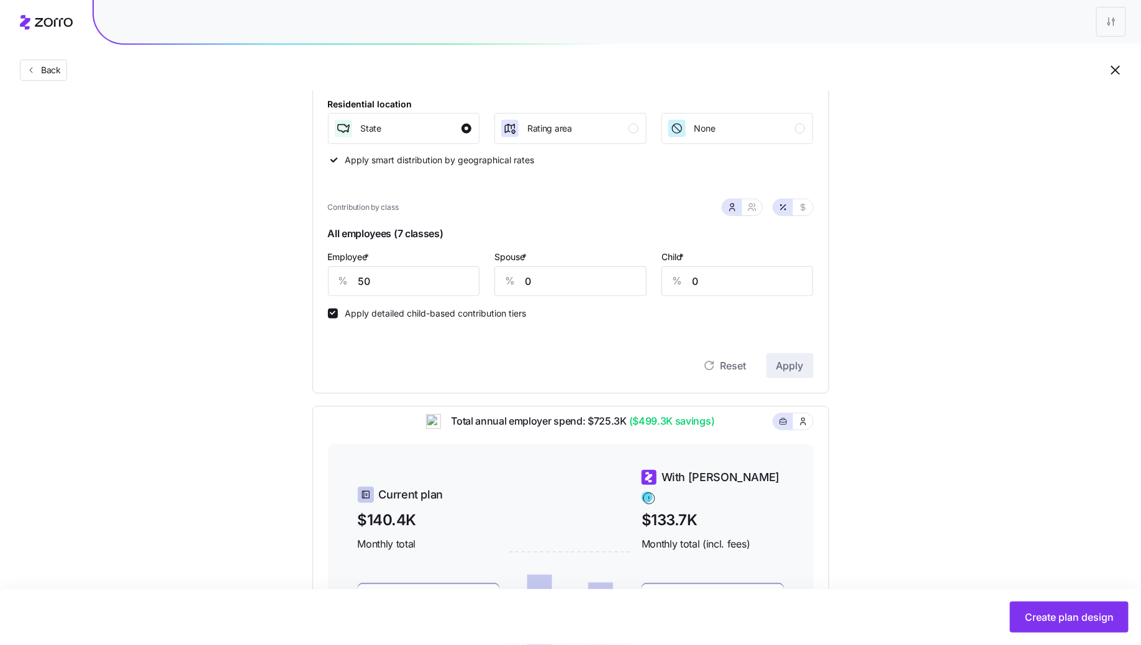
scroll to position [86, 0]
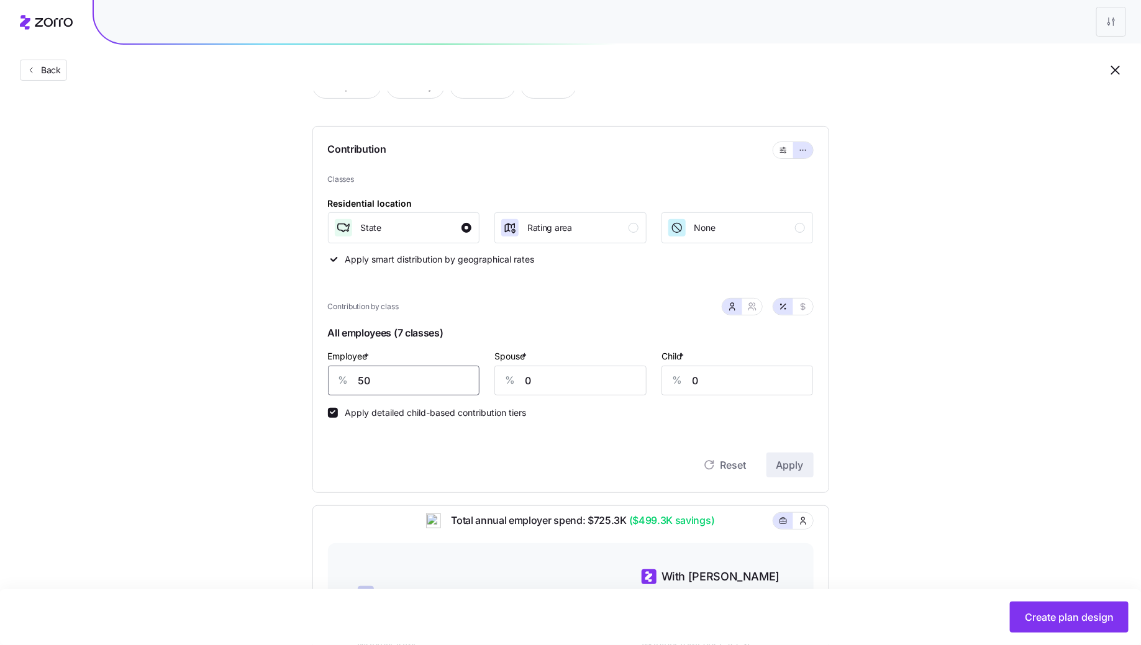
click at [388, 386] on input "50" at bounding box center [404, 381] width 152 height 30
type input "75"
click at [801, 467] on span "Apply" at bounding box center [789, 465] width 27 height 15
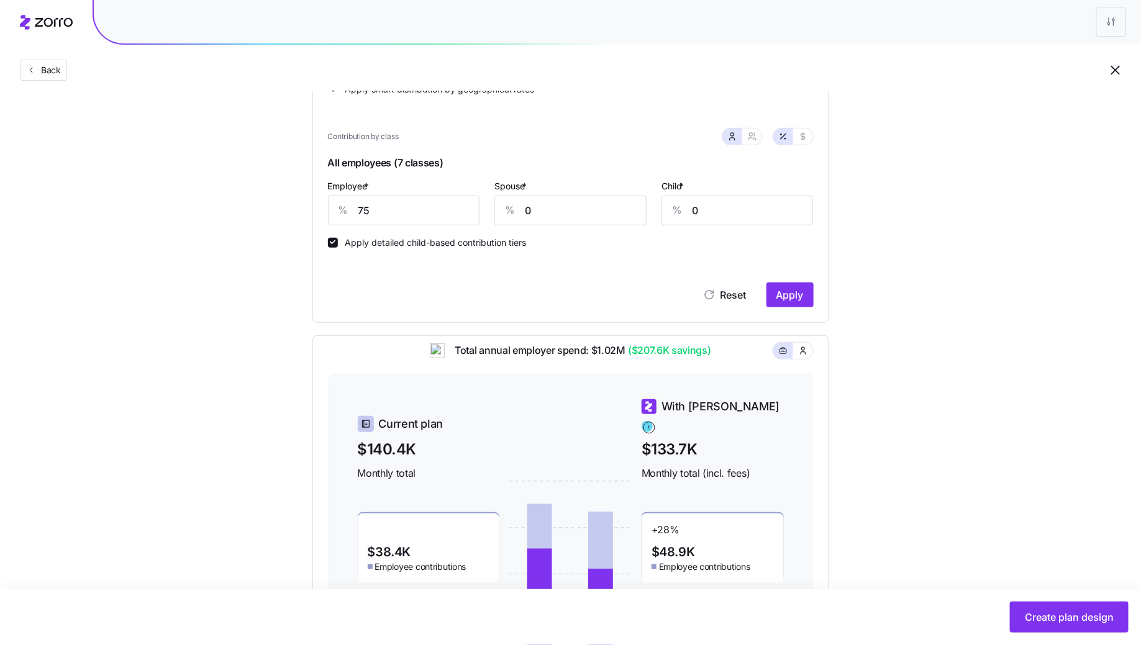
scroll to position [224, 0]
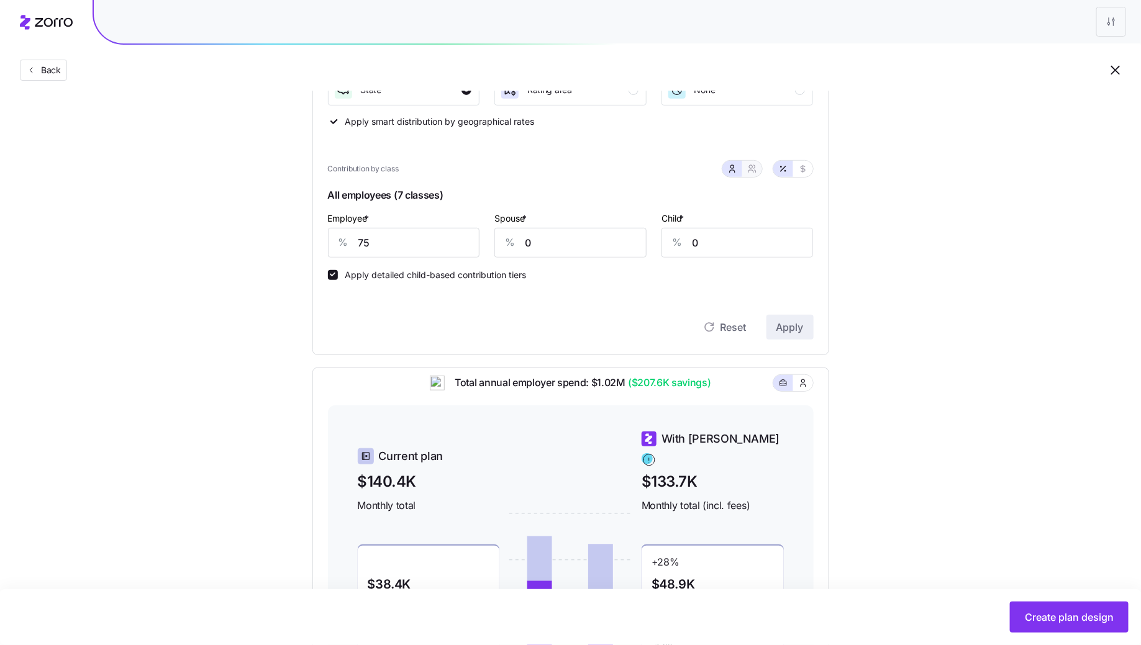
click at [757, 169] on button "button" at bounding box center [752, 169] width 10 height 10
type input "38"
type input "42"
click at [737, 166] on button "button" at bounding box center [732, 169] width 10 height 10
type input "0"
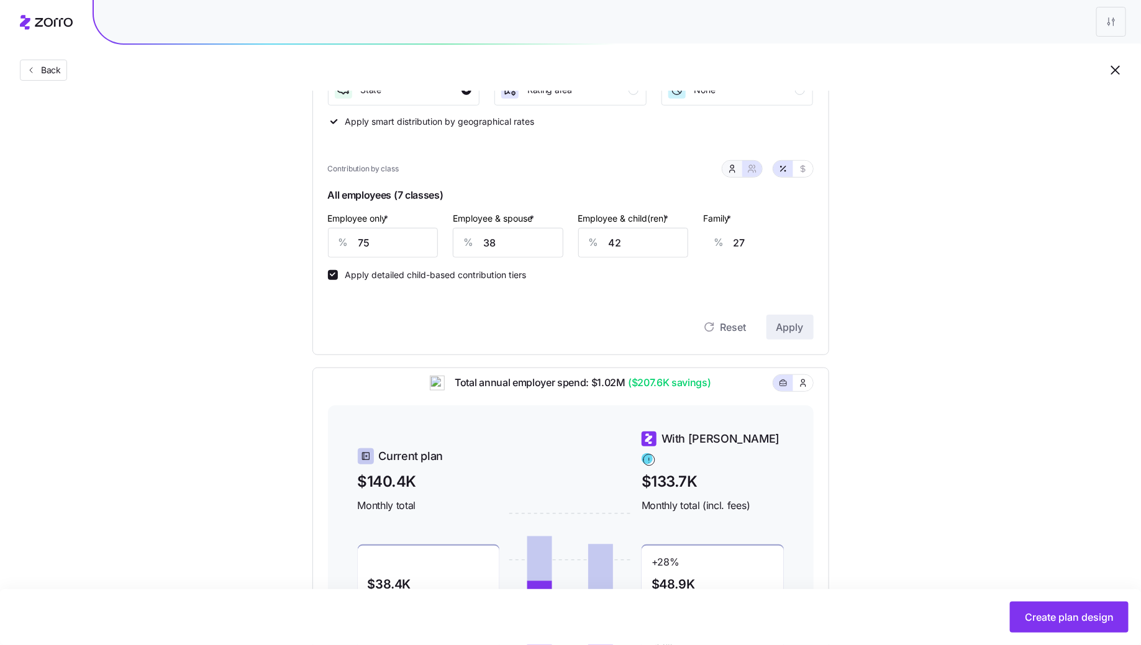
type input "0"
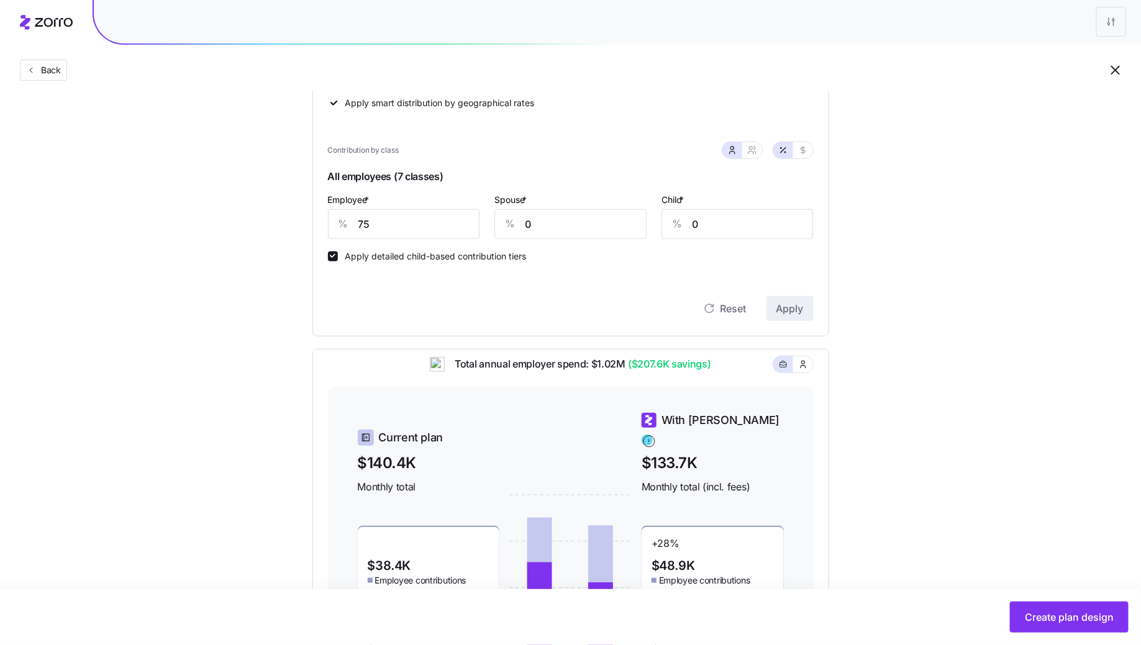
scroll to position [232, 0]
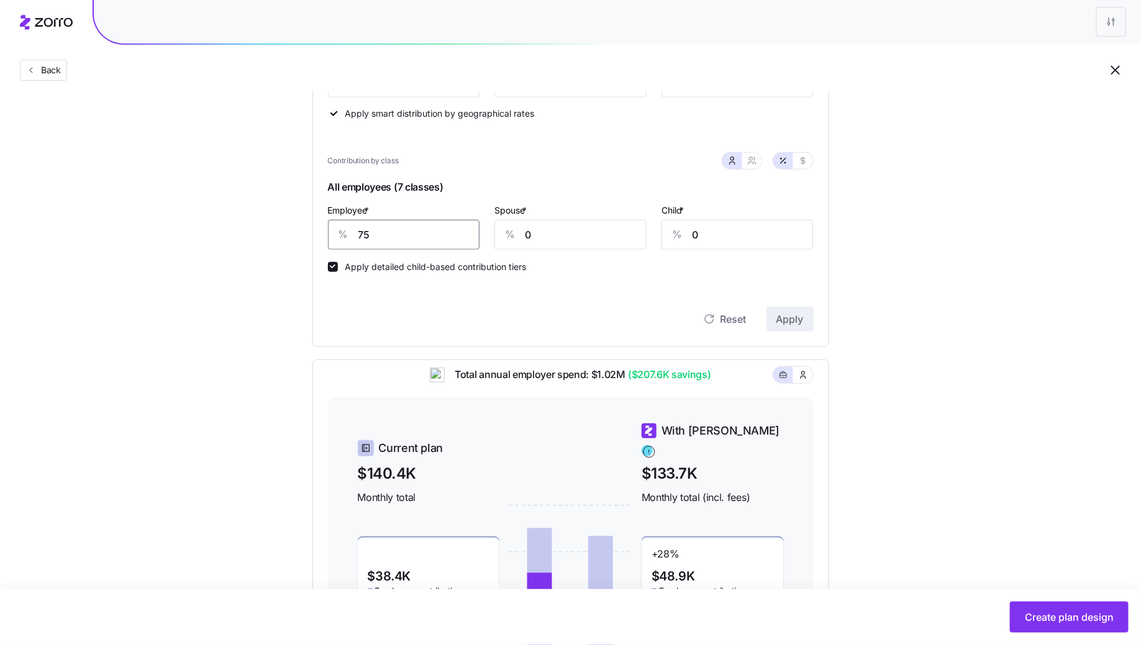
click at [404, 224] on input "75" at bounding box center [404, 235] width 152 height 30
type input "85"
click at [788, 325] on span "Apply" at bounding box center [789, 319] width 27 height 15
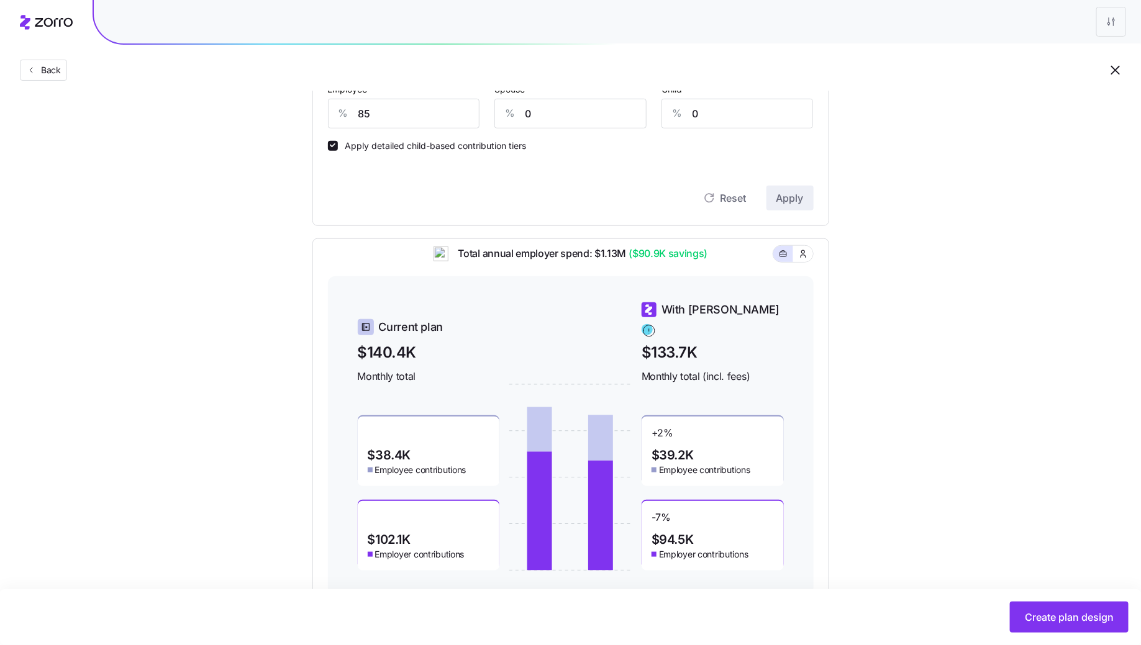
scroll to position [391, 0]
